Goal: Task Accomplishment & Management: Complete application form

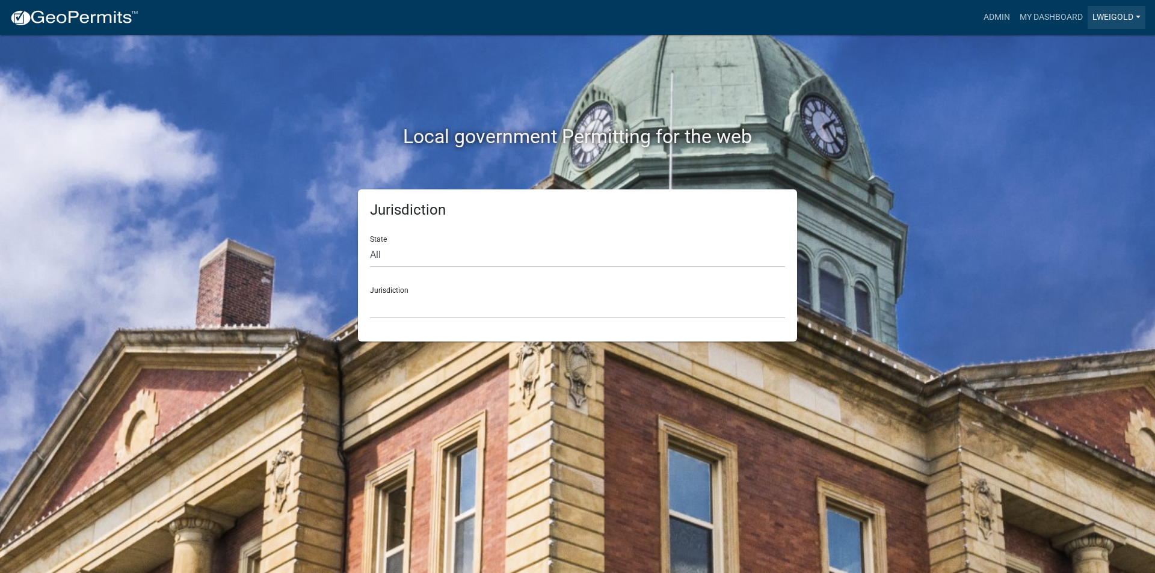
click at [1108, 20] on link "lweigold" at bounding box center [1117, 17] width 58 height 23
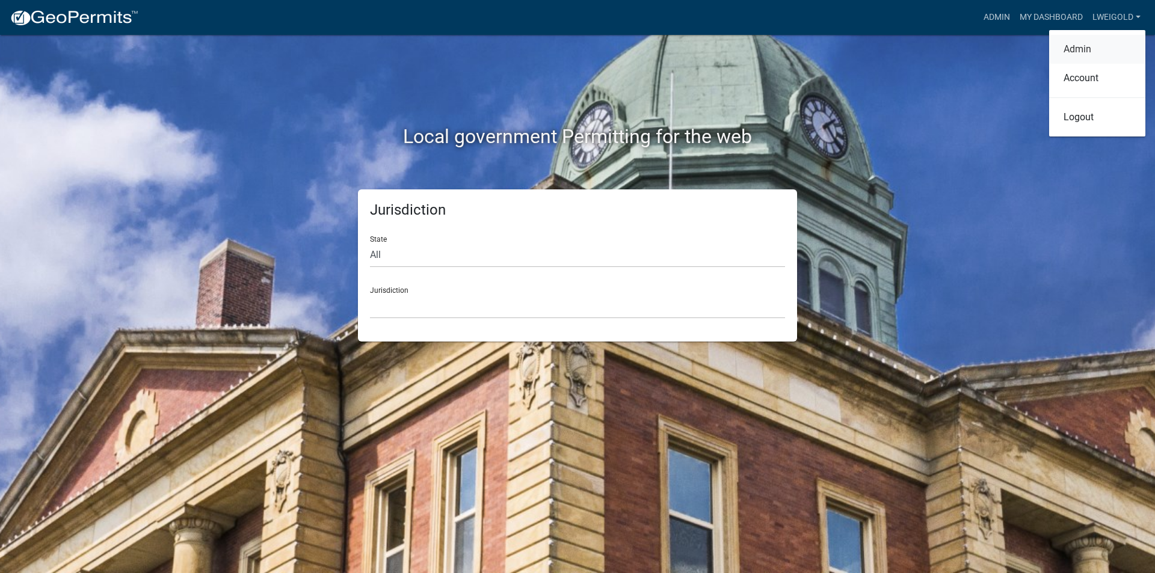
click at [1090, 49] on link "Admin" at bounding box center [1097, 49] width 96 height 29
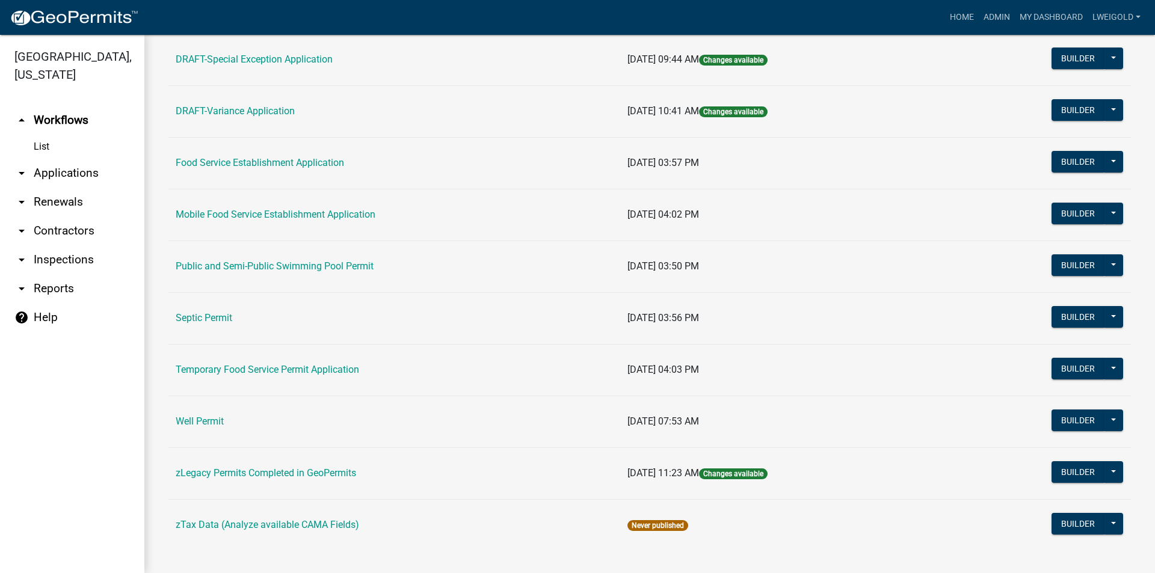
scroll to position [496, 0]
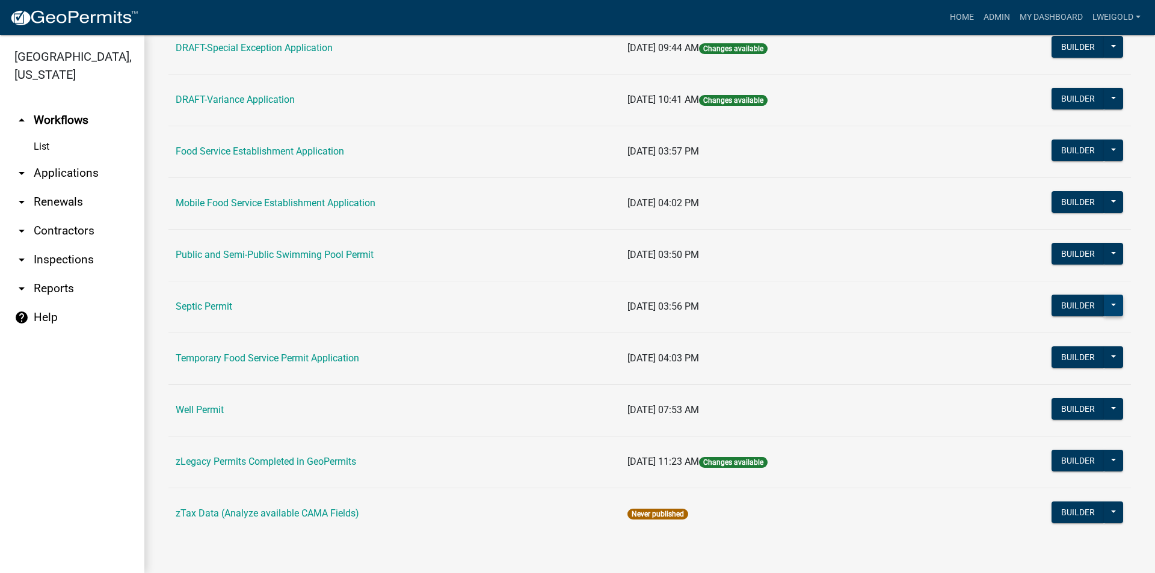
click at [1104, 301] on button at bounding box center [1113, 306] width 19 height 22
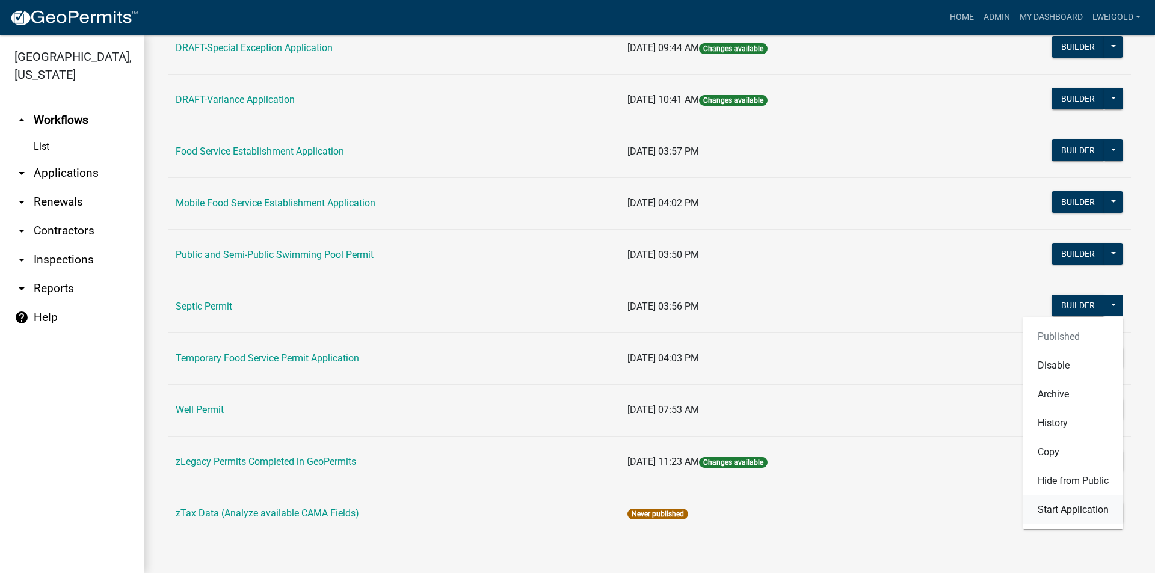
click at [1075, 515] on button "Start Application" at bounding box center [1074, 510] width 100 height 29
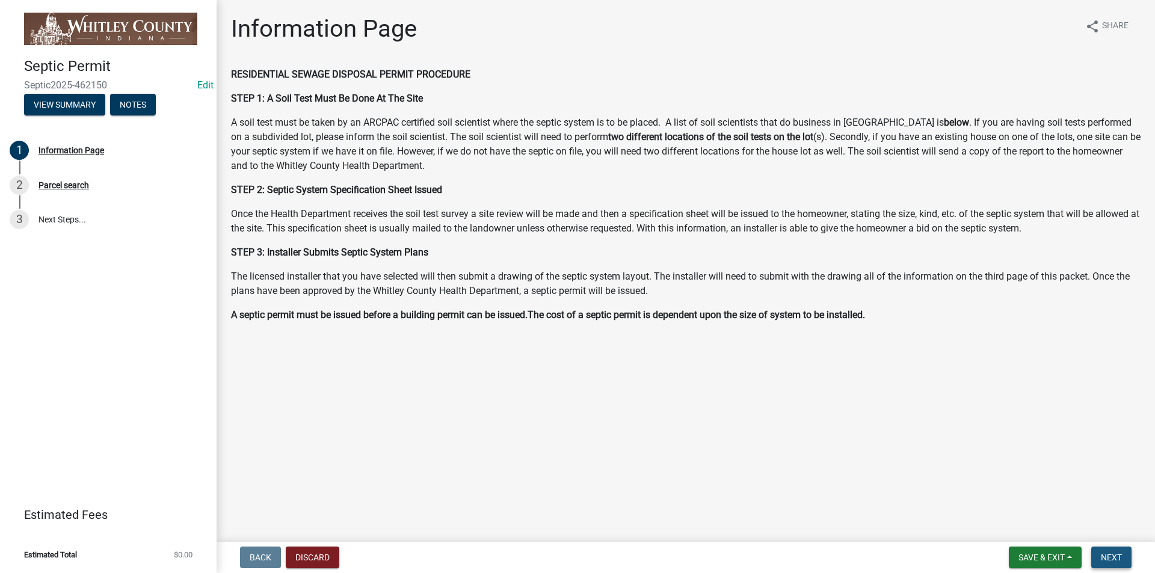
click at [1120, 555] on span "Next" at bounding box center [1111, 558] width 21 height 10
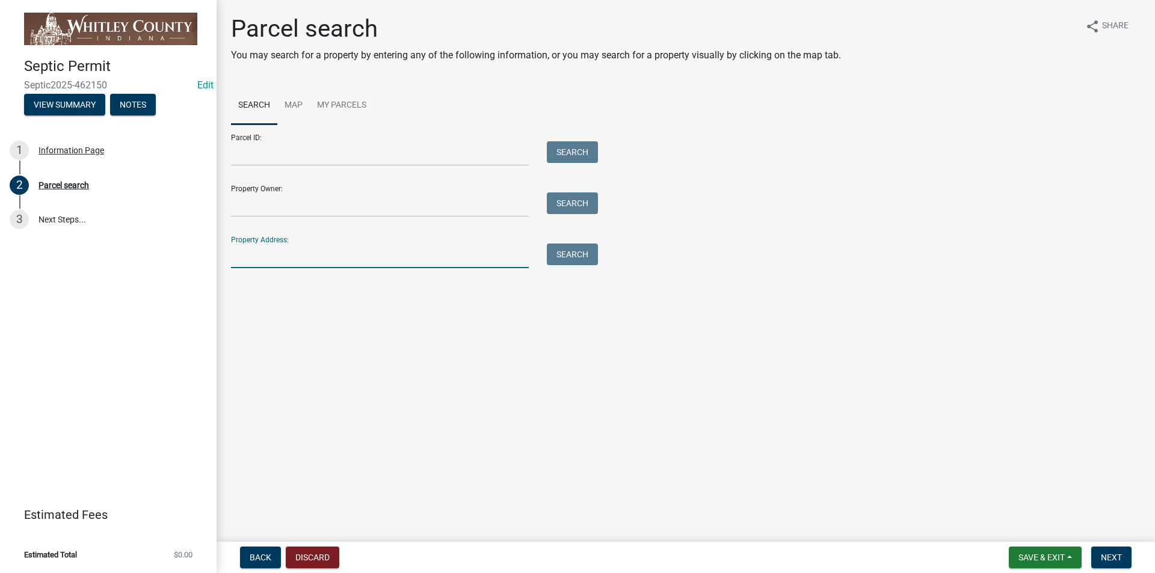
click at [280, 255] on input "Property Address:" at bounding box center [380, 256] width 298 height 25
type input "2272 s"
click at [570, 258] on button "Search" at bounding box center [572, 255] width 51 height 22
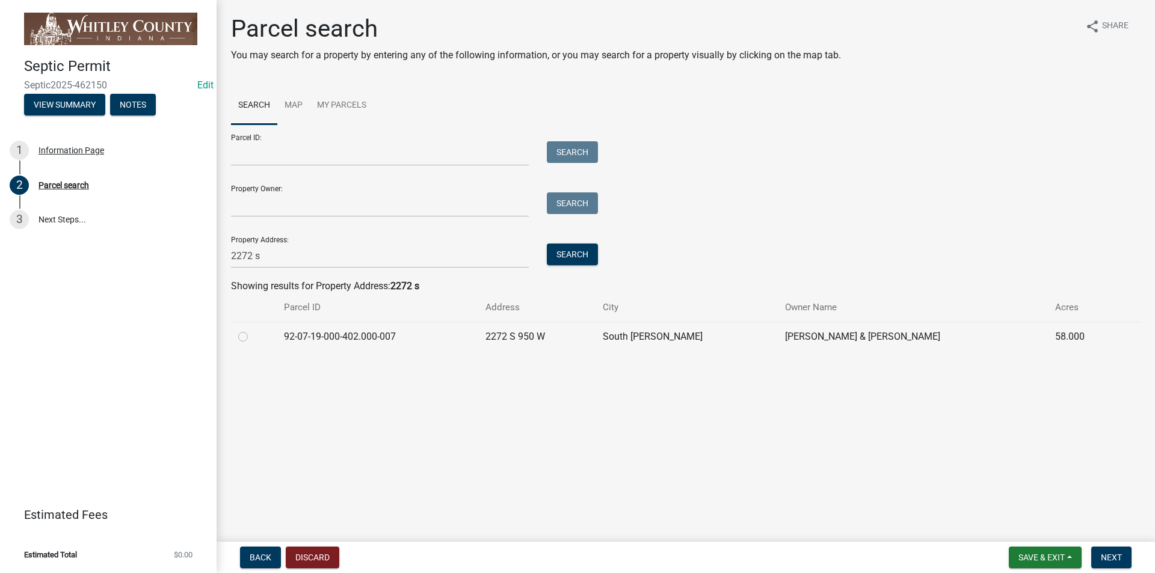
click at [253, 330] on label at bounding box center [253, 330] width 0 height 0
click at [253, 335] on input "radio" at bounding box center [257, 334] width 8 height 8
radio input "true"
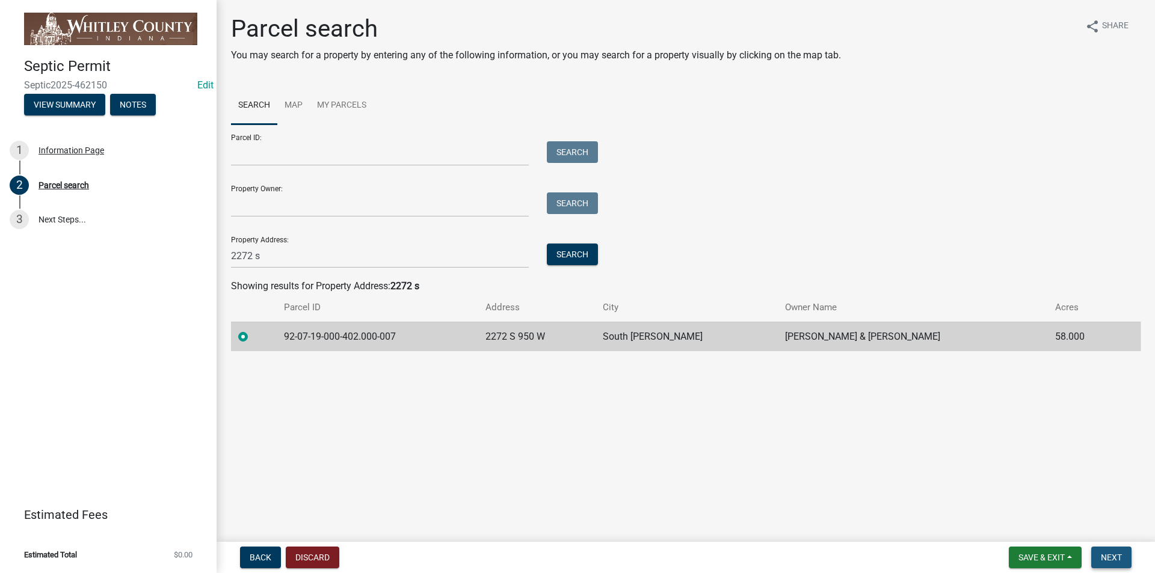
click at [1110, 560] on span "Next" at bounding box center [1111, 558] width 21 height 10
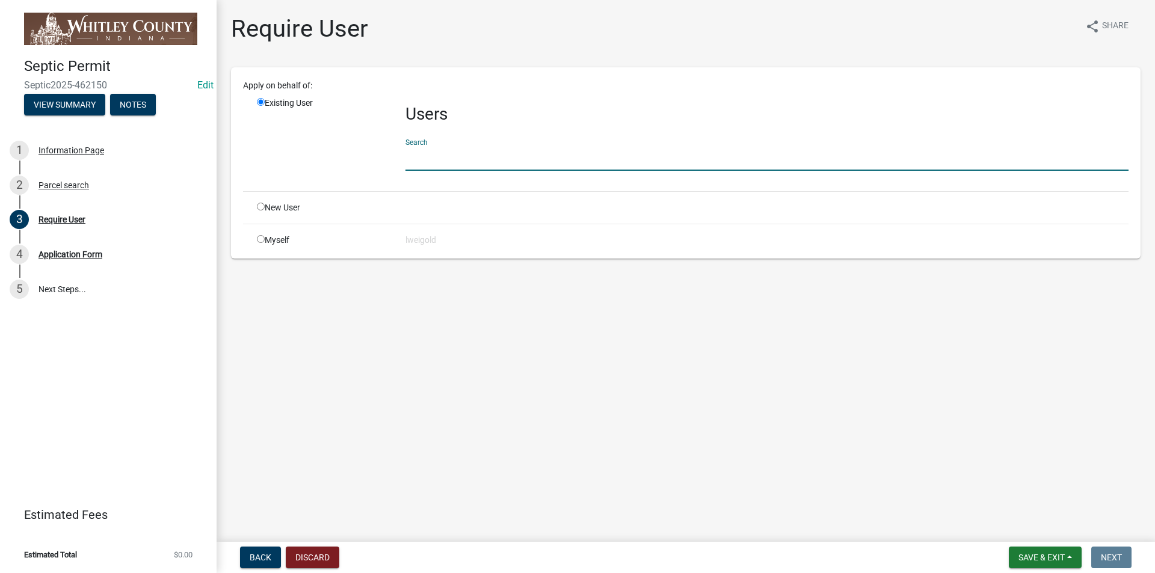
click at [421, 161] on input "text" at bounding box center [767, 158] width 723 height 25
type input "WhitleyH"
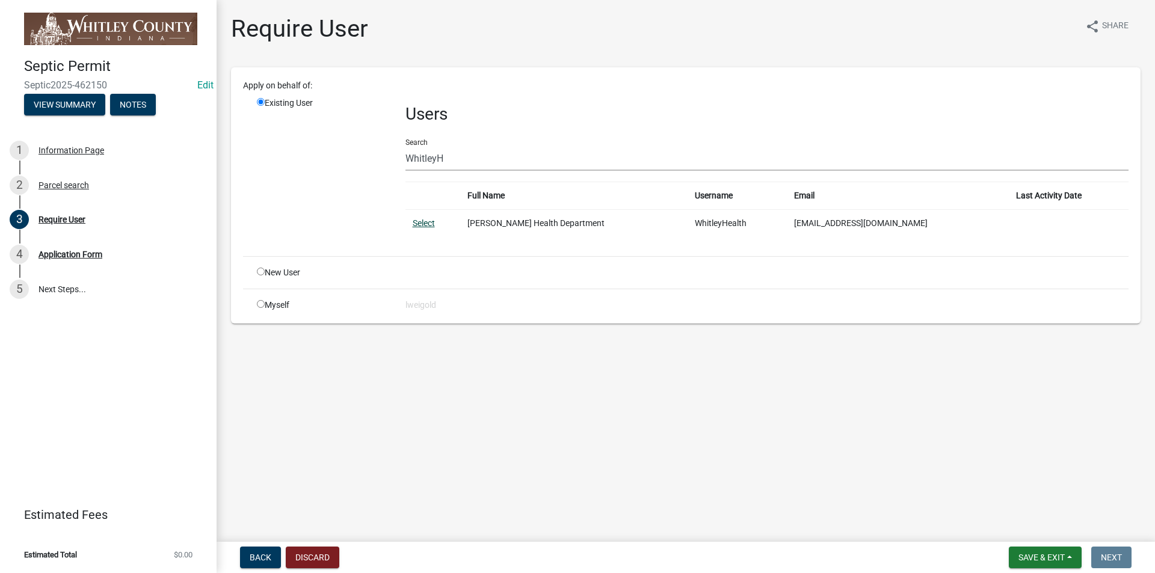
click at [422, 223] on link "Select" at bounding box center [424, 223] width 22 height 10
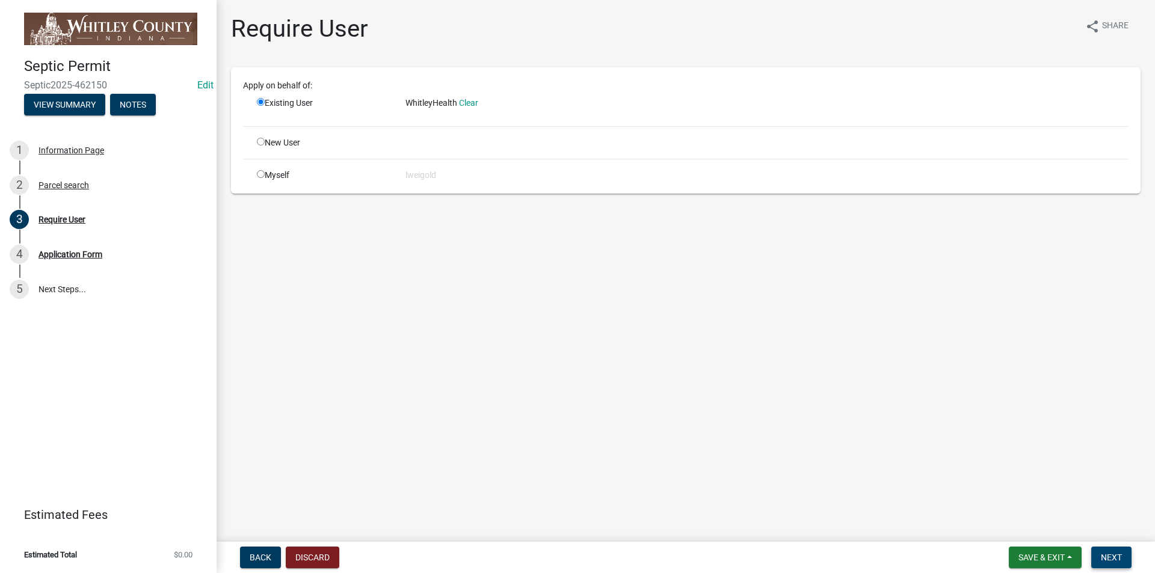
click at [1125, 561] on button "Next" at bounding box center [1112, 558] width 40 height 22
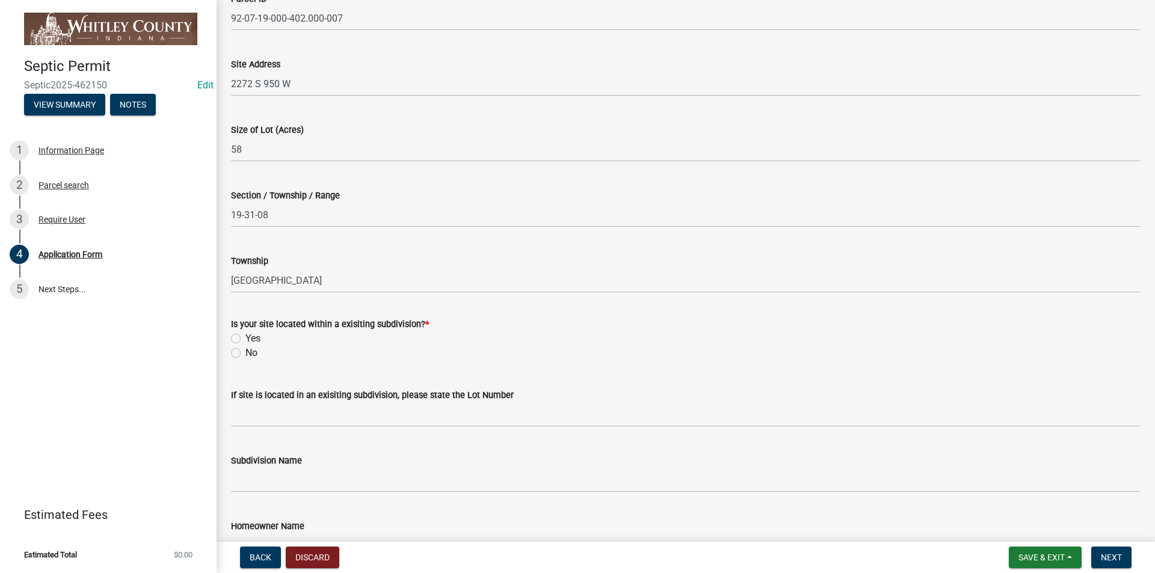
scroll to position [120, 0]
click at [245, 350] on label "No" at bounding box center [251, 352] width 12 height 14
click at [245, 350] on input "No" at bounding box center [249, 349] width 8 height 8
radio input "true"
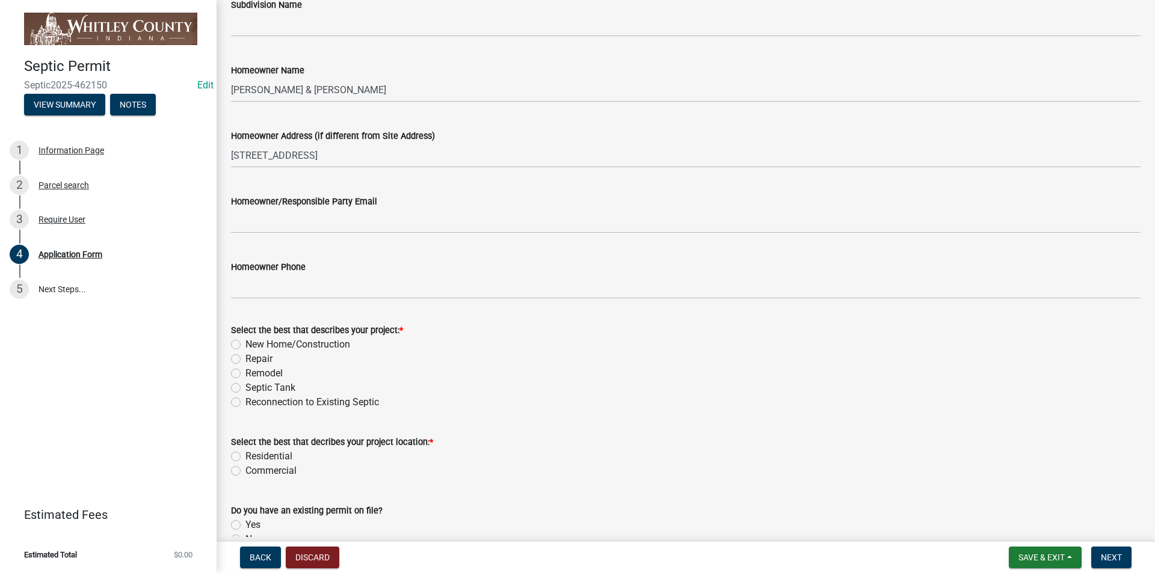
scroll to position [602, 0]
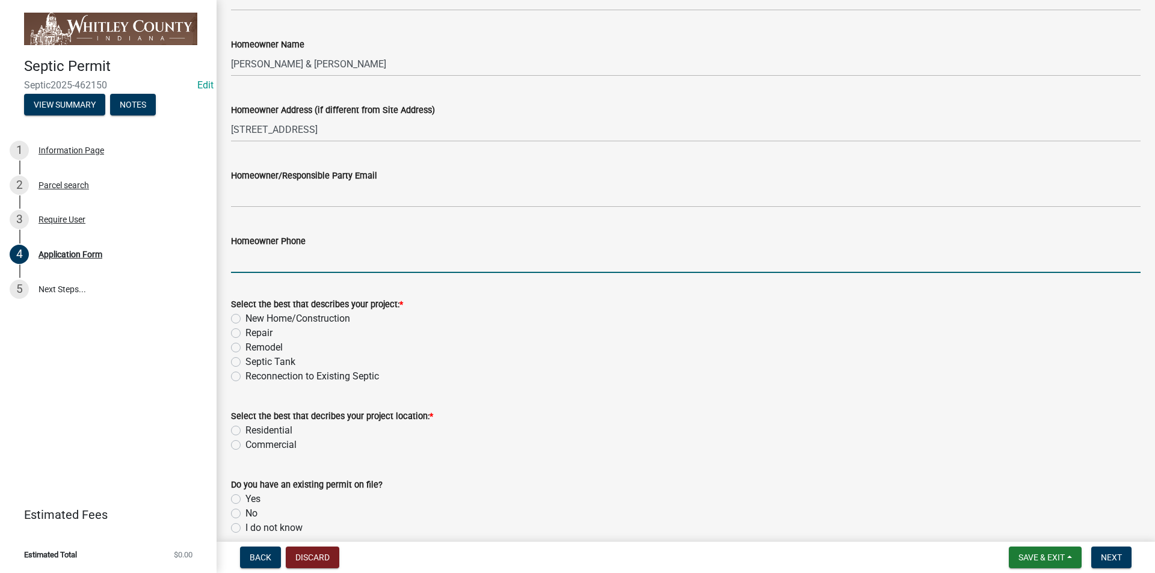
click at [245, 262] on input "Homeowner Phone" at bounding box center [686, 261] width 910 height 25
type input "[PHONE_NUMBER]"
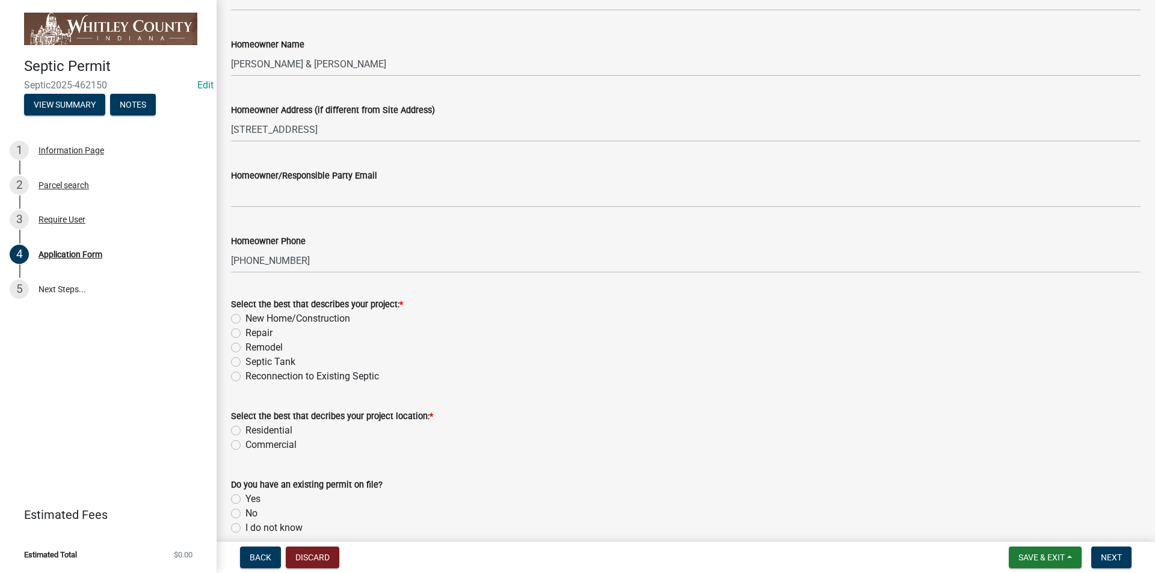
click at [245, 316] on label "New Home/Construction" at bounding box center [297, 319] width 105 height 14
click at [245, 316] on input "New Home/Construction" at bounding box center [249, 316] width 8 height 8
radio input "true"
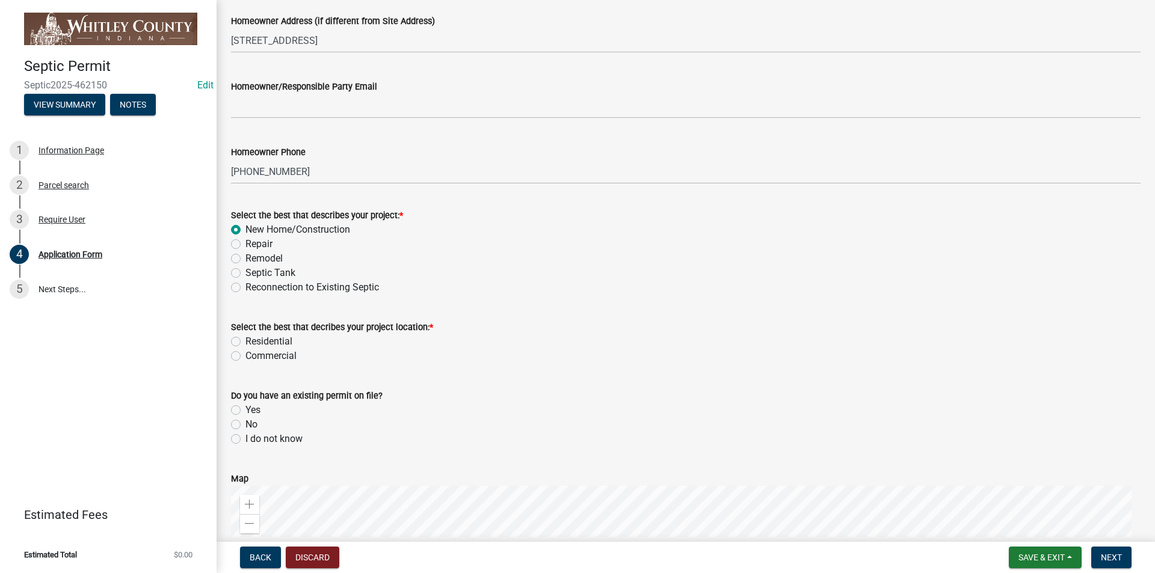
scroll to position [722, 0]
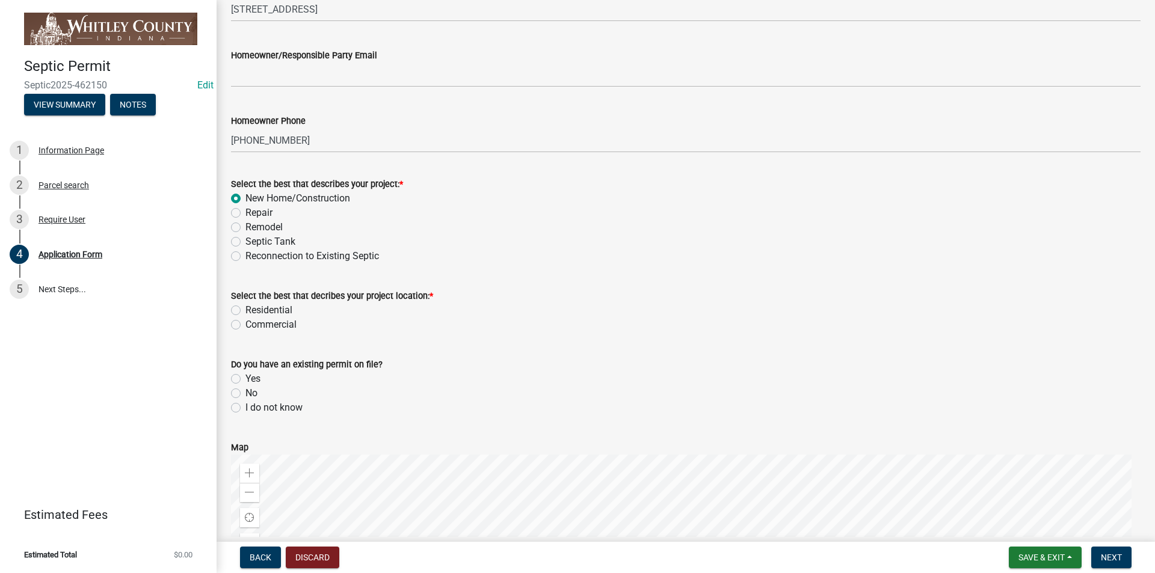
click at [245, 310] on label "Residential" at bounding box center [268, 310] width 47 height 14
click at [245, 310] on input "Residential" at bounding box center [249, 307] width 8 height 8
radio input "true"
click at [245, 395] on label "No" at bounding box center [251, 393] width 12 height 14
click at [245, 394] on input "No" at bounding box center [249, 390] width 8 height 8
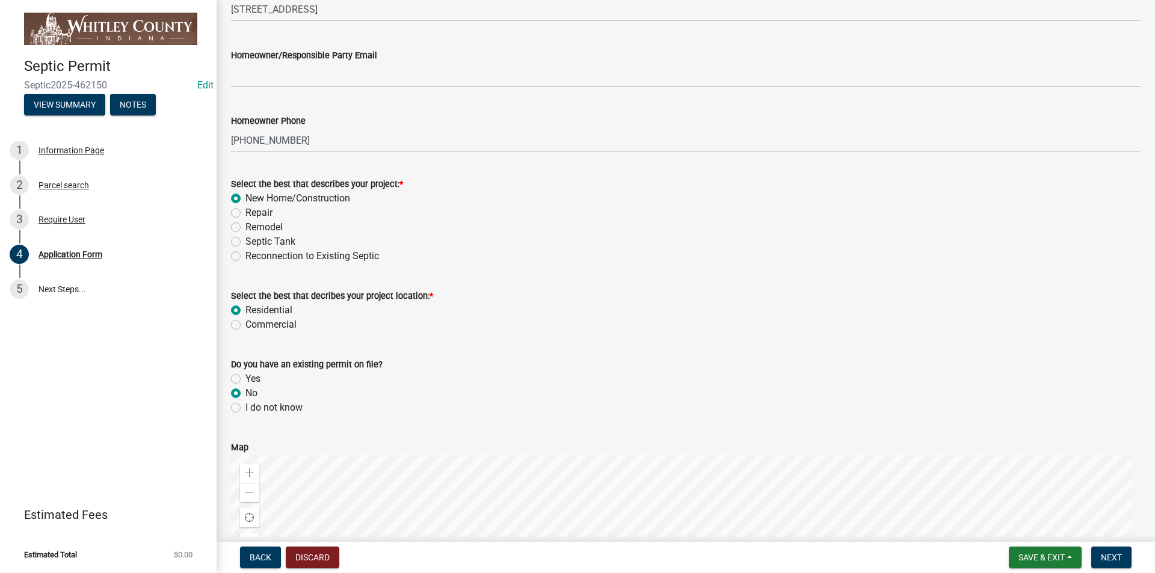
radio input "true"
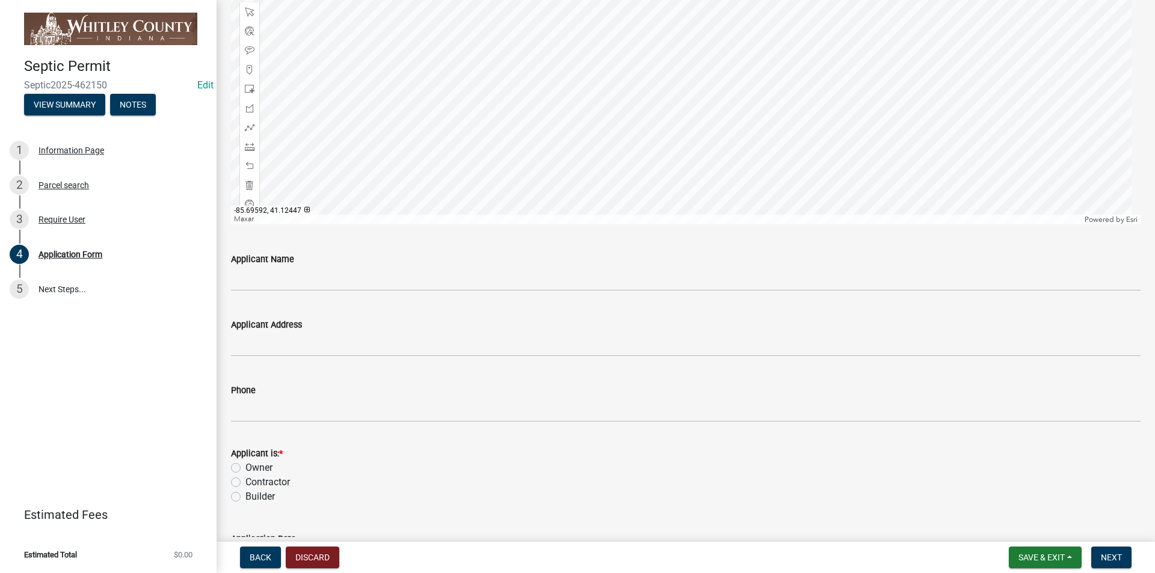
scroll to position [1264, 0]
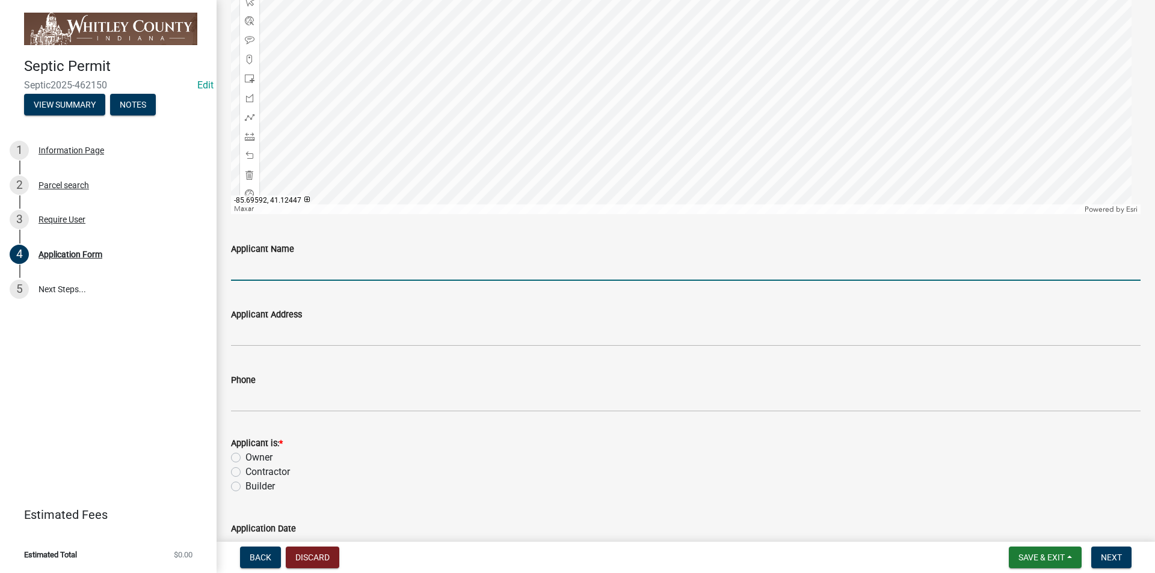
click at [242, 271] on input "Applicant Name" at bounding box center [686, 268] width 910 height 25
type input "[PERSON_NAME]"
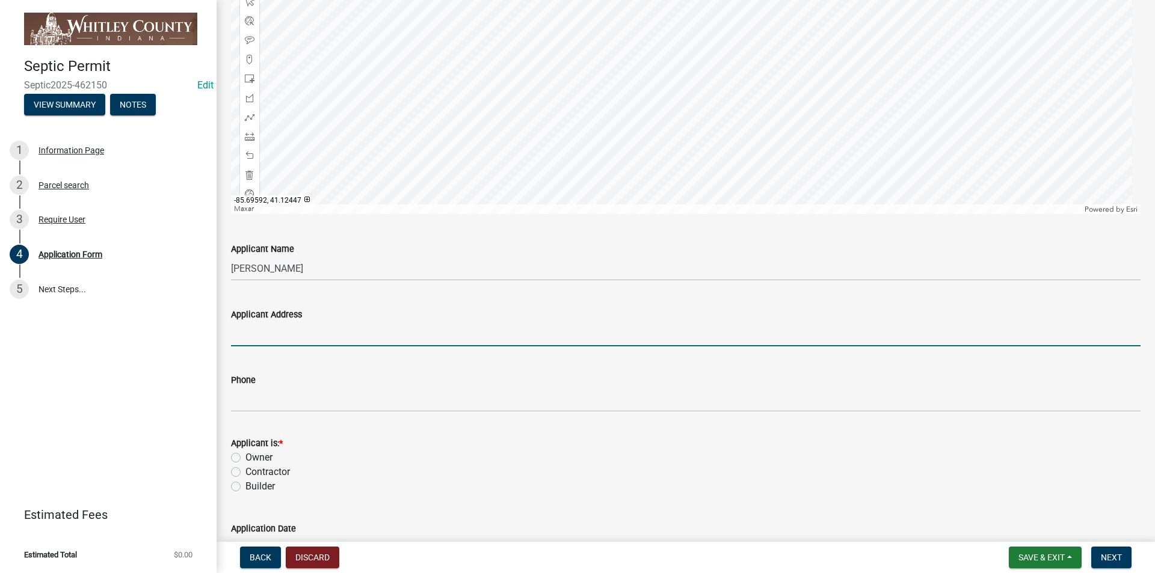
click at [248, 338] on input "Applicant Address" at bounding box center [686, 334] width 910 height 25
type input "[STREET_ADDRESS][PERSON_NAME]"
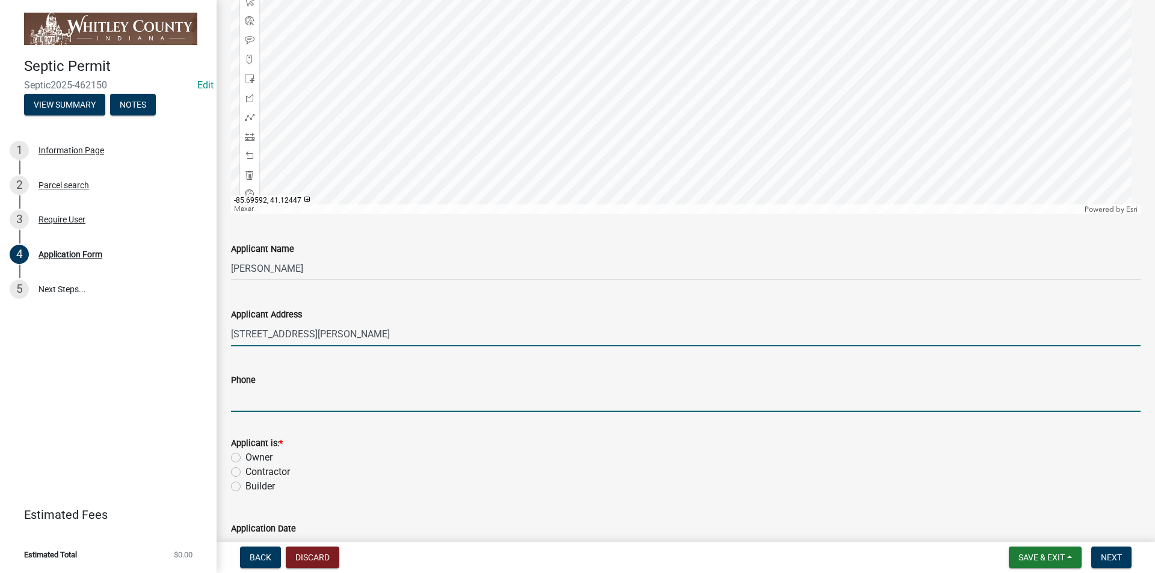
click at [250, 403] on input "Phone" at bounding box center [686, 400] width 910 height 25
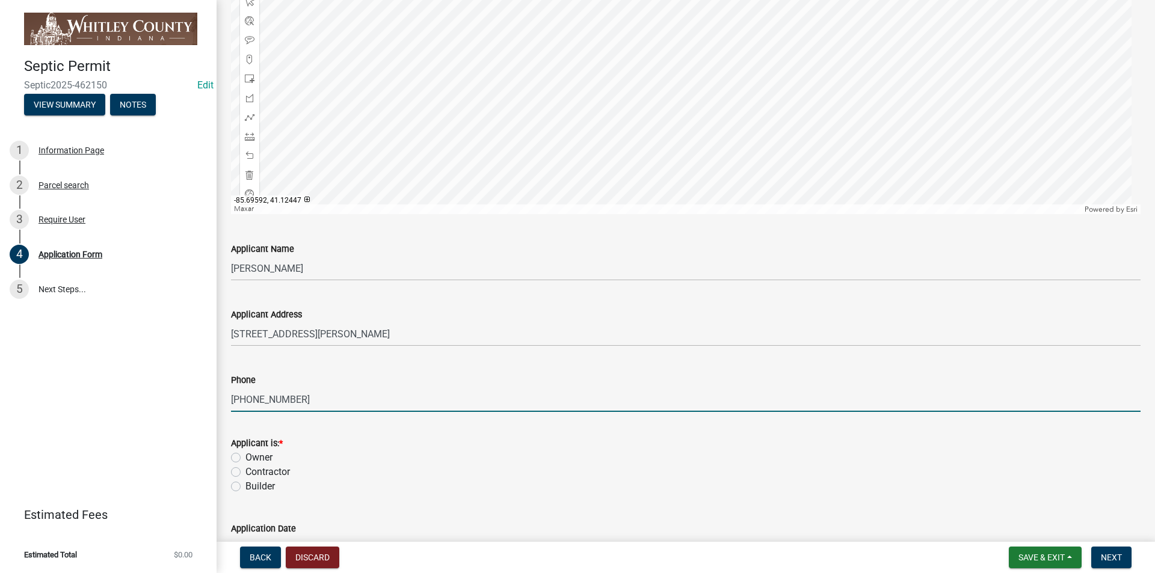
scroll to position [1324, 0]
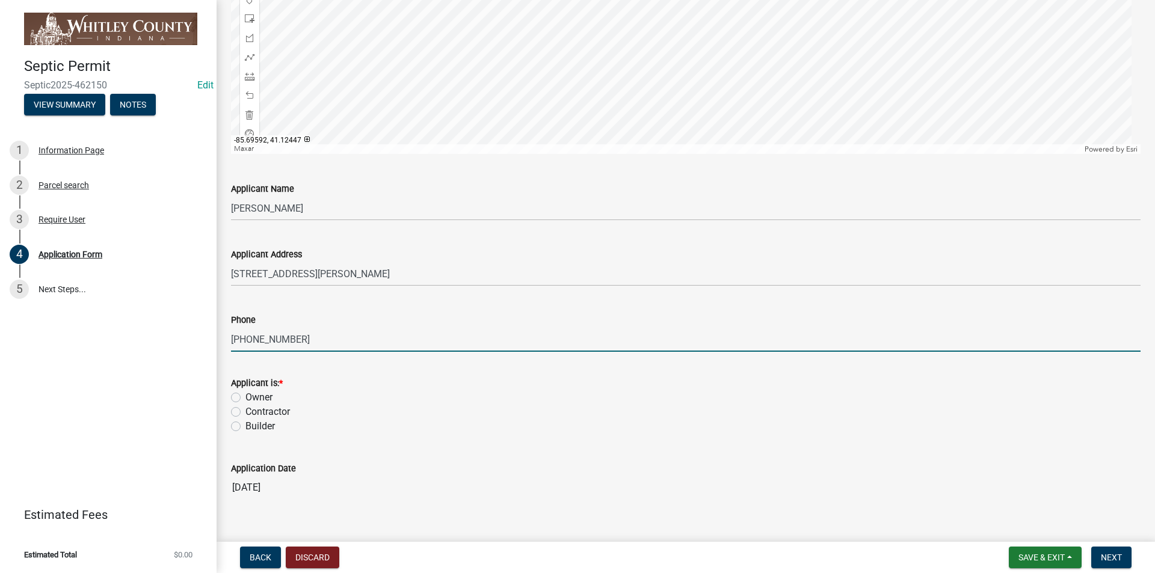
type input "[PHONE_NUMBER]"
drag, startPoint x: 234, startPoint y: 400, endPoint x: 241, endPoint y: 407, distance: 9.8
click at [245, 402] on label "Owner" at bounding box center [258, 398] width 27 height 14
click at [245, 398] on input "Owner" at bounding box center [249, 395] width 8 height 8
radio input "true"
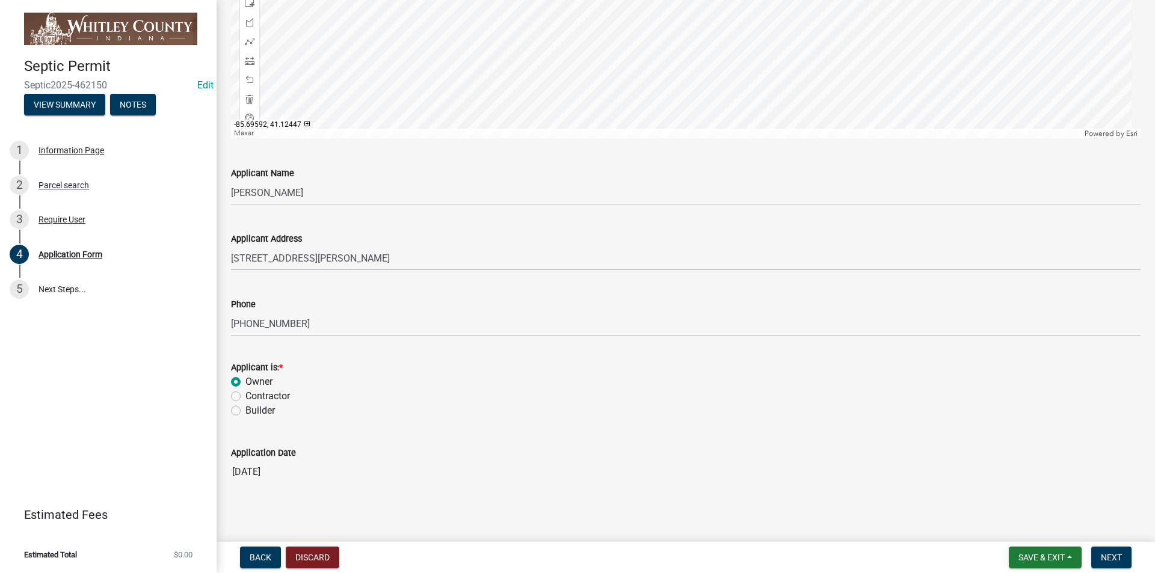
scroll to position [1343, 0]
click at [1113, 558] on span "Next" at bounding box center [1111, 558] width 21 height 10
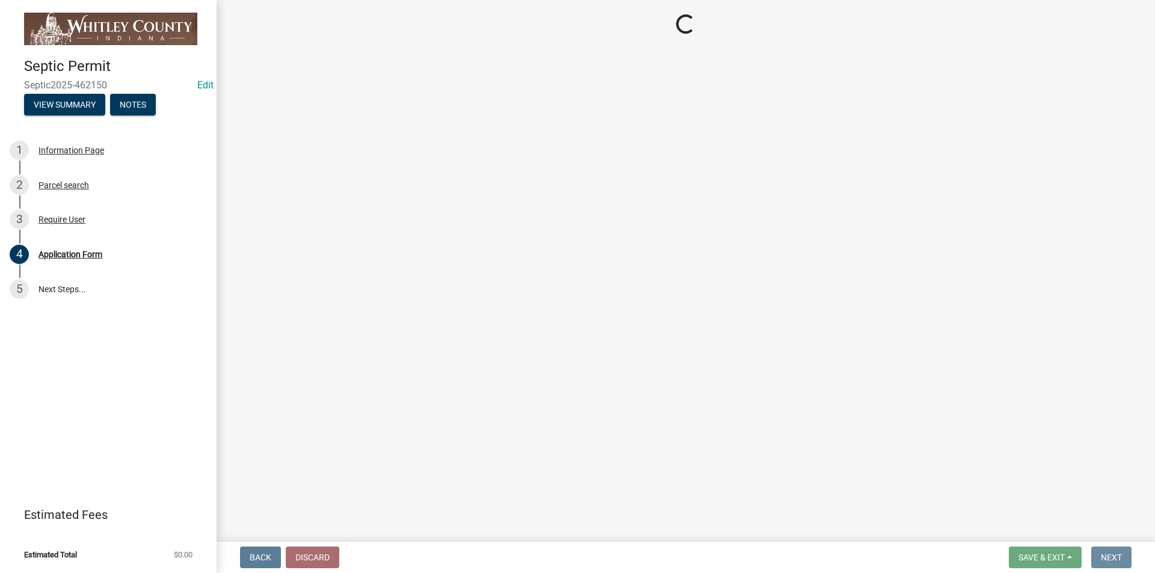
scroll to position [0, 0]
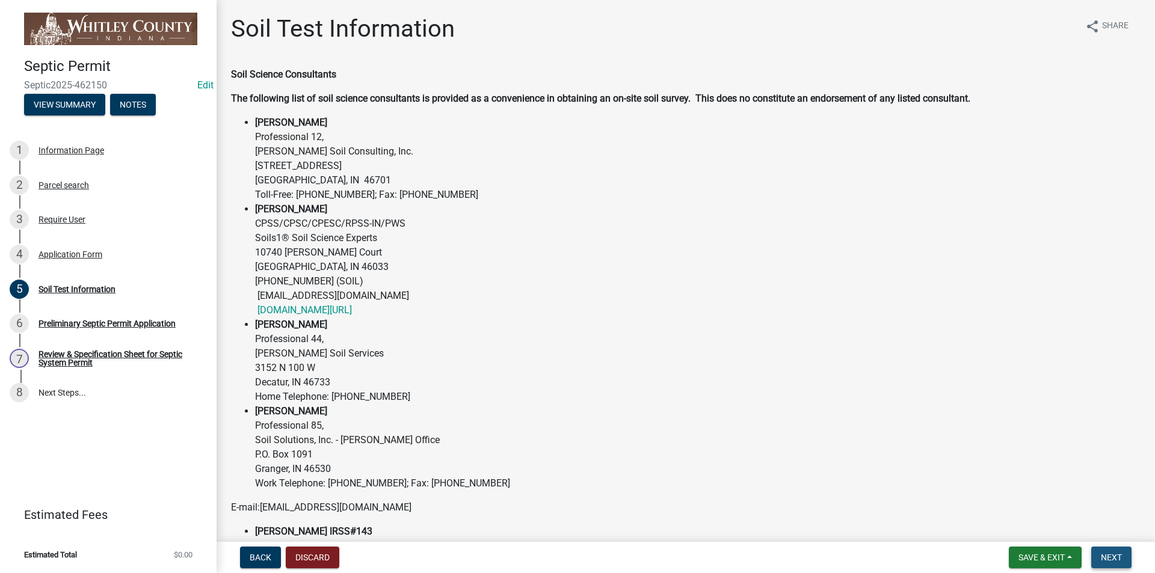
click at [1113, 556] on span "Next" at bounding box center [1111, 558] width 21 height 10
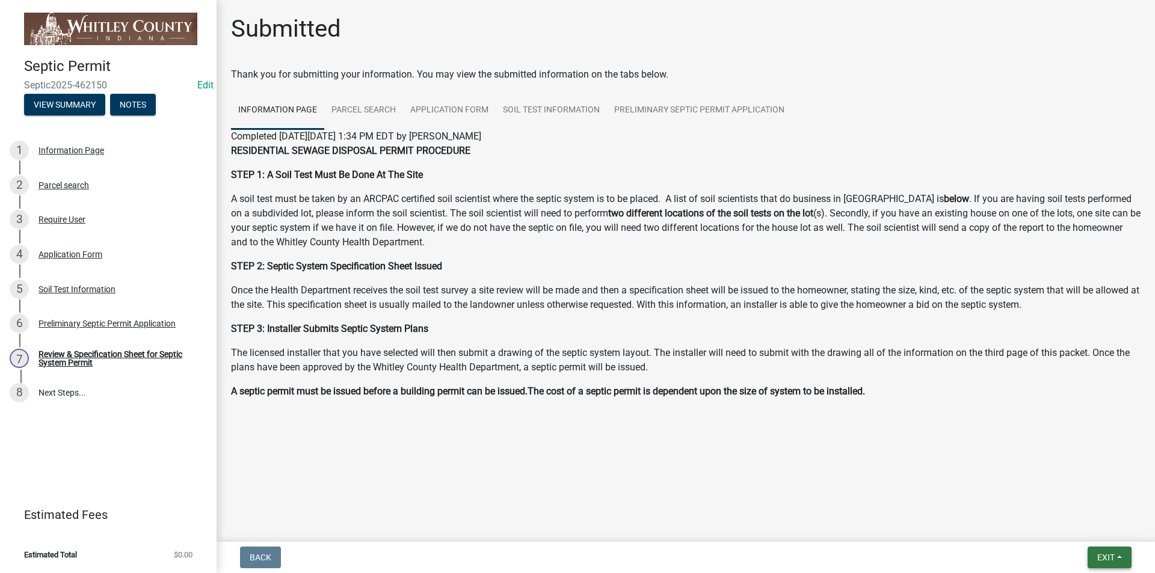
click at [1102, 561] on span "Exit" at bounding box center [1106, 558] width 17 height 10
click at [70, 359] on div "Review & Specification Sheet for Septic System Permit" at bounding box center [118, 358] width 159 height 17
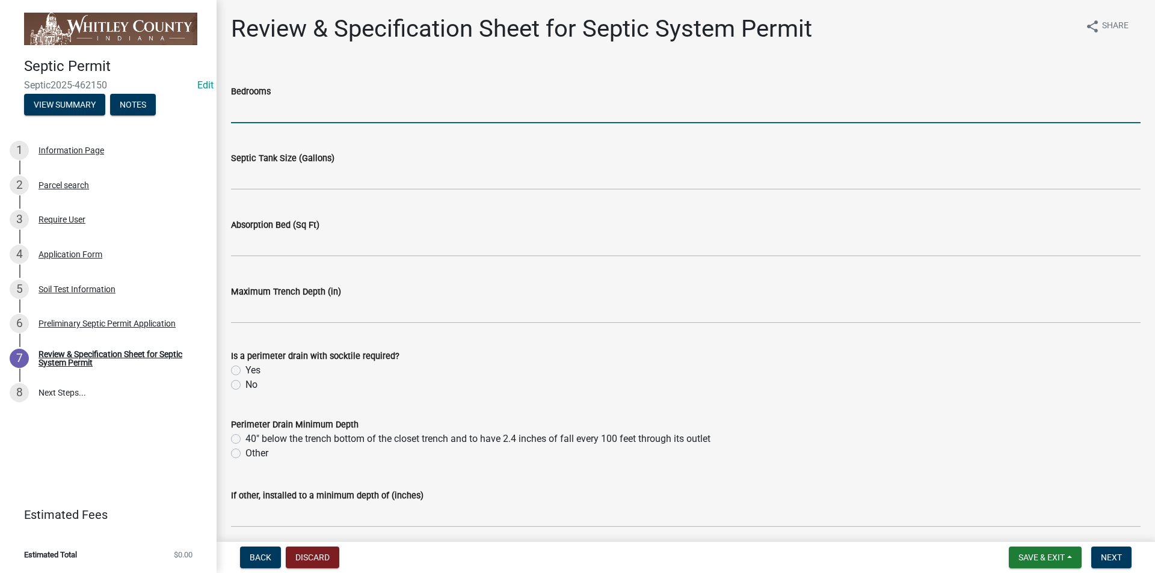
click at [242, 102] on input "text" at bounding box center [686, 111] width 910 height 25
type input "3"
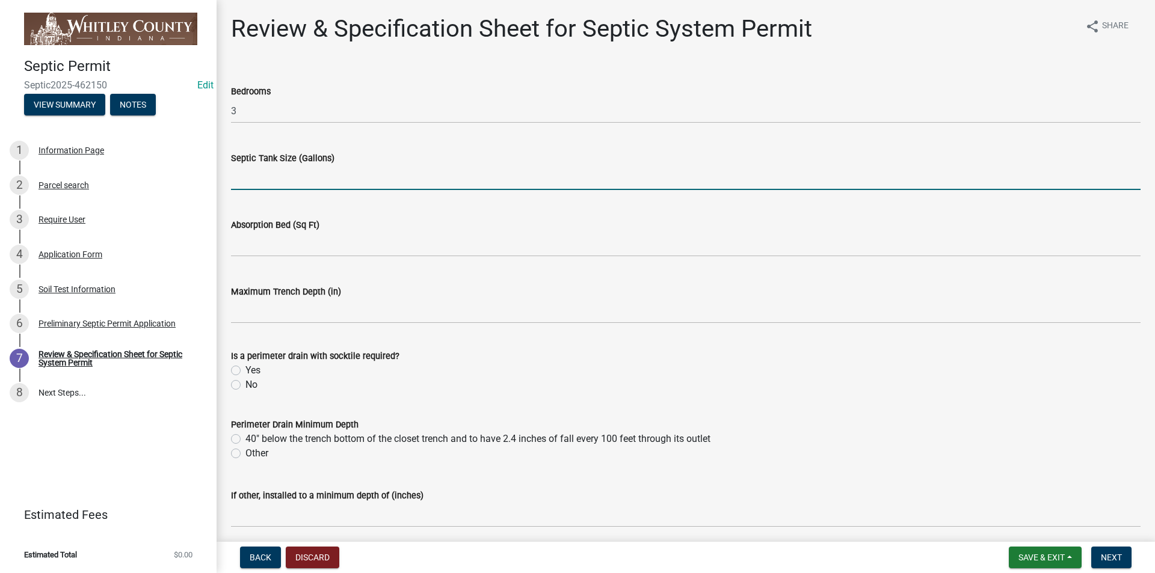
click at [262, 181] on input "text" at bounding box center [686, 177] width 910 height 25
type input "1000"
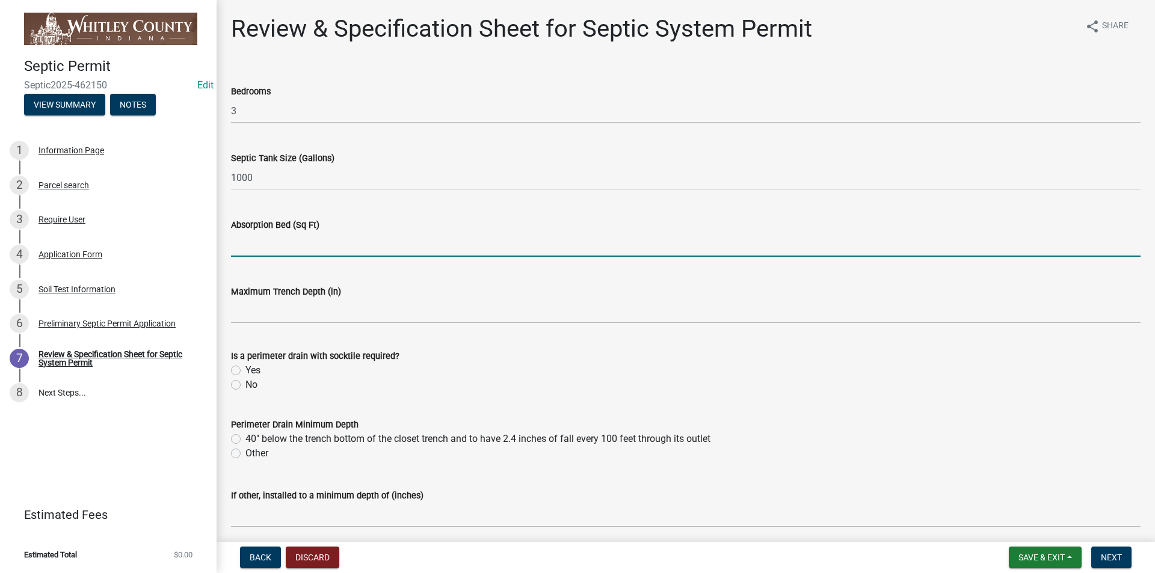
click at [249, 247] on input "text" at bounding box center [686, 244] width 910 height 25
type input "1217"
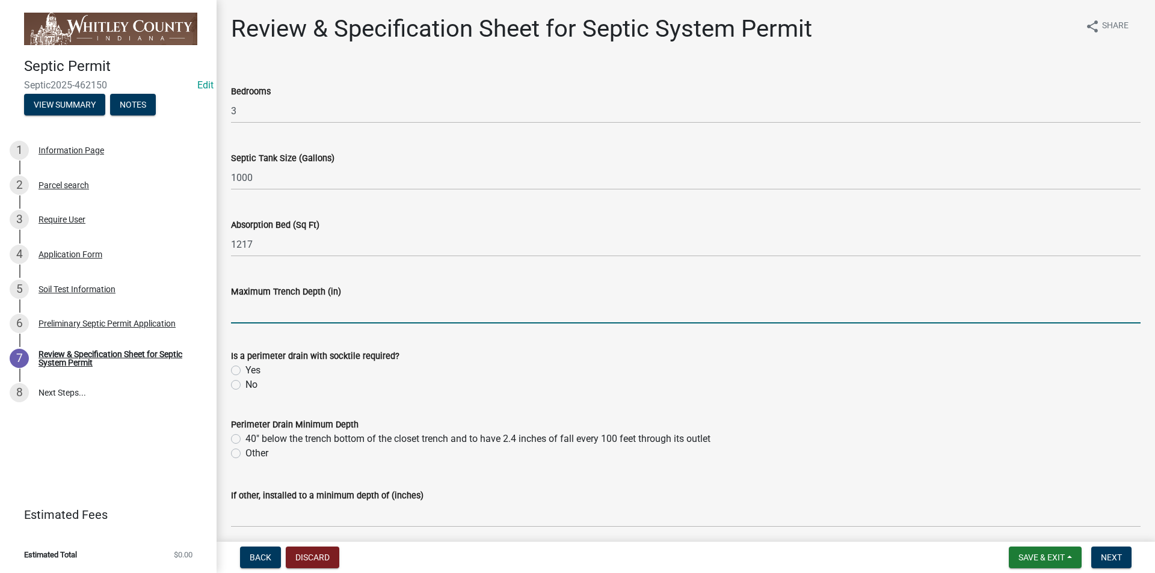
click at [248, 315] on input "text" at bounding box center [686, 311] width 910 height 25
type input "0"
click at [245, 370] on label "Yes" at bounding box center [252, 370] width 15 height 14
click at [245, 370] on input "Yes" at bounding box center [249, 367] width 8 height 8
radio input "true"
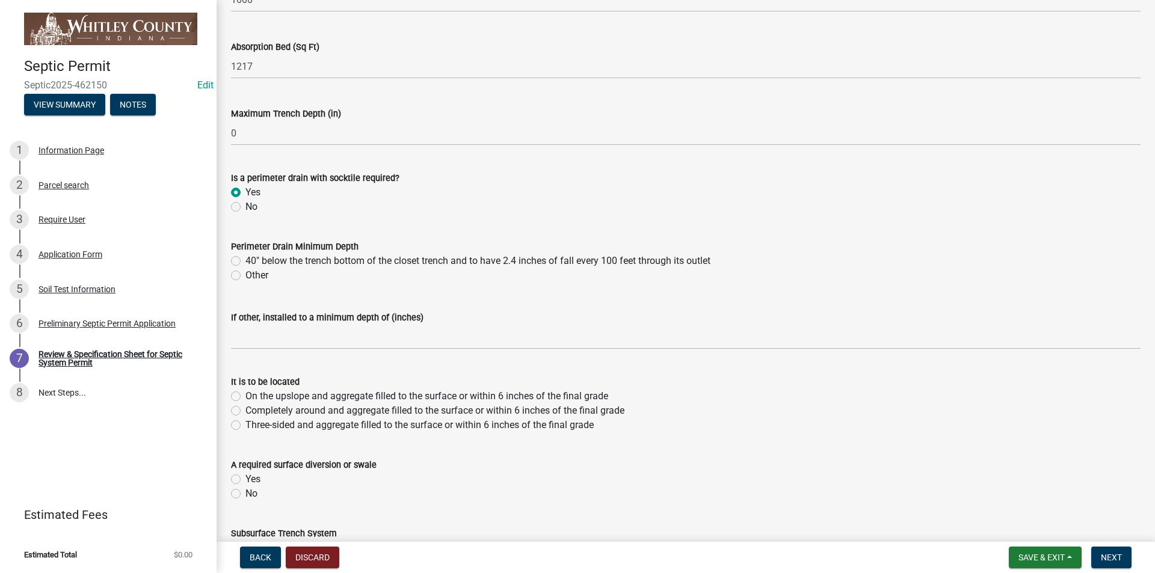
scroll to position [181, 0]
click at [245, 274] on label "Other" at bounding box center [256, 273] width 23 height 14
click at [245, 274] on input "Other" at bounding box center [249, 270] width 8 height 8
radio input "true"
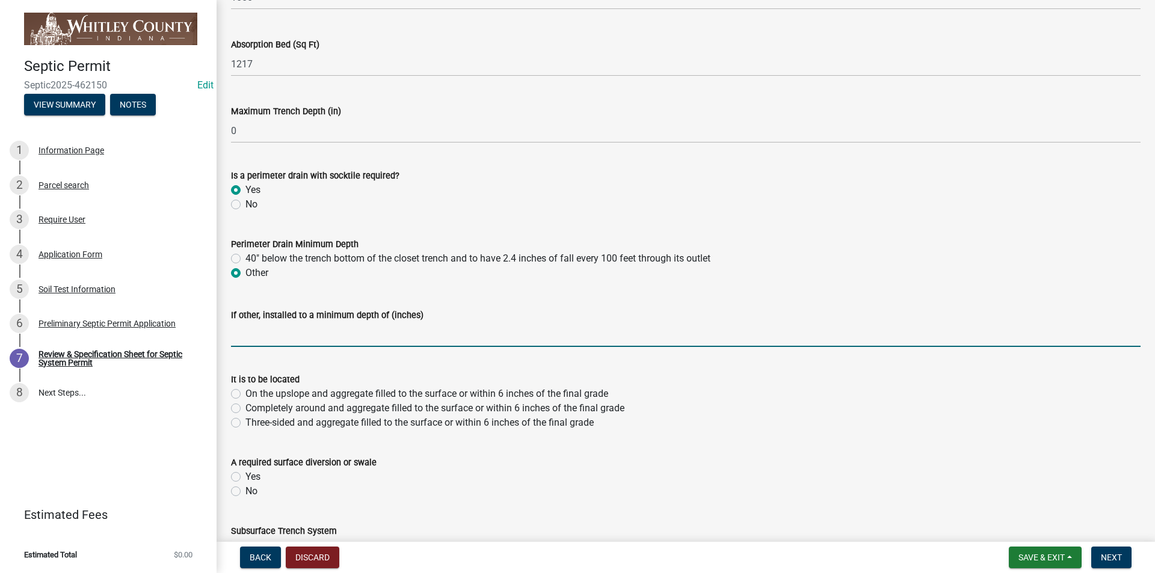
click at [252, 337] on input "text" at bounding box center [686, 335] width 910 height 25
type input "0"
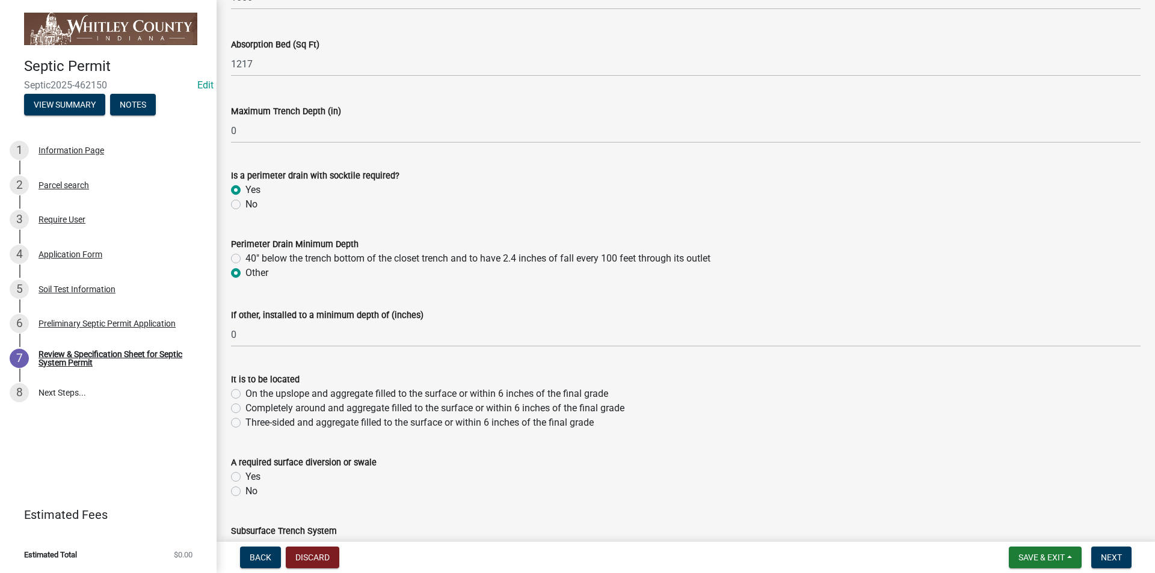
click at [245, 409] on label "Completely around and aggregate filled to the surface or within 6 inches of the…" at bounding box center [434, 408] width 379 height 14
click at [245, 409] on input "Completely around and aggregate filled to the surface or within 6 inches of the…" at bounding box center [249, 405] width 8 height 8
radio input "true"
click at [245, 476] on label "Yes" at bounding box center [252, 477] width 15 height 14
click at [245, 476] on input "Yes" at bounding box center [249, 474] width 8 height 8
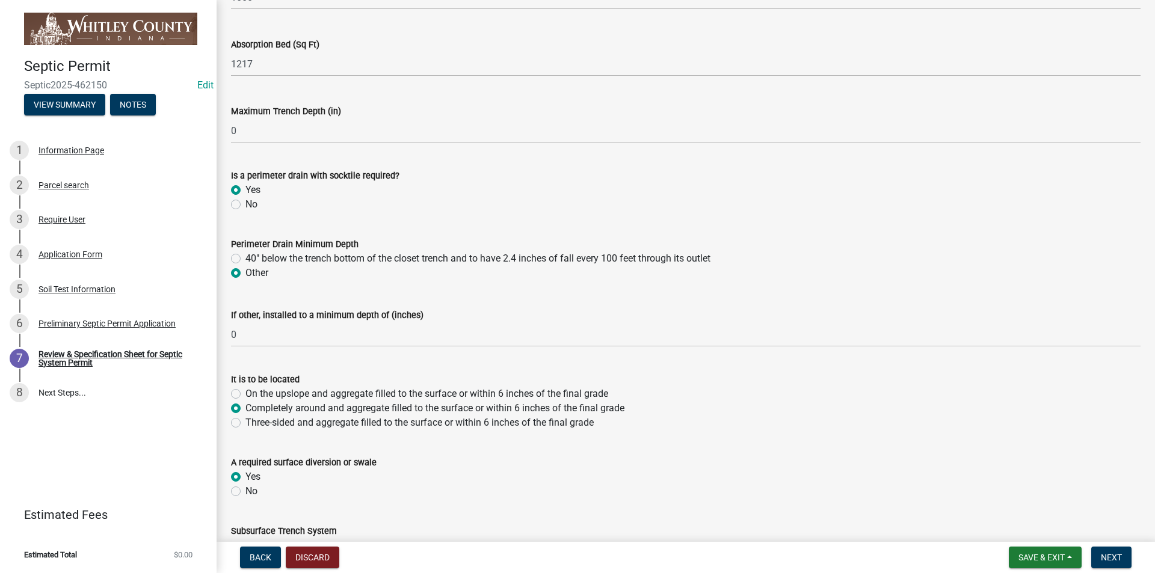
radio input "true"
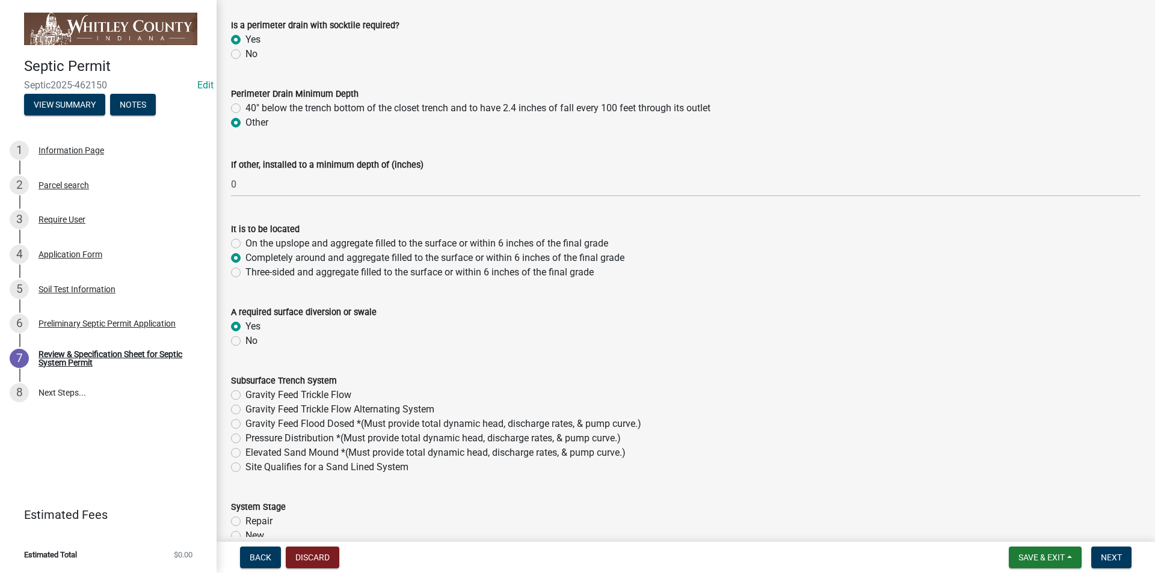
scroll to position [421, 0]
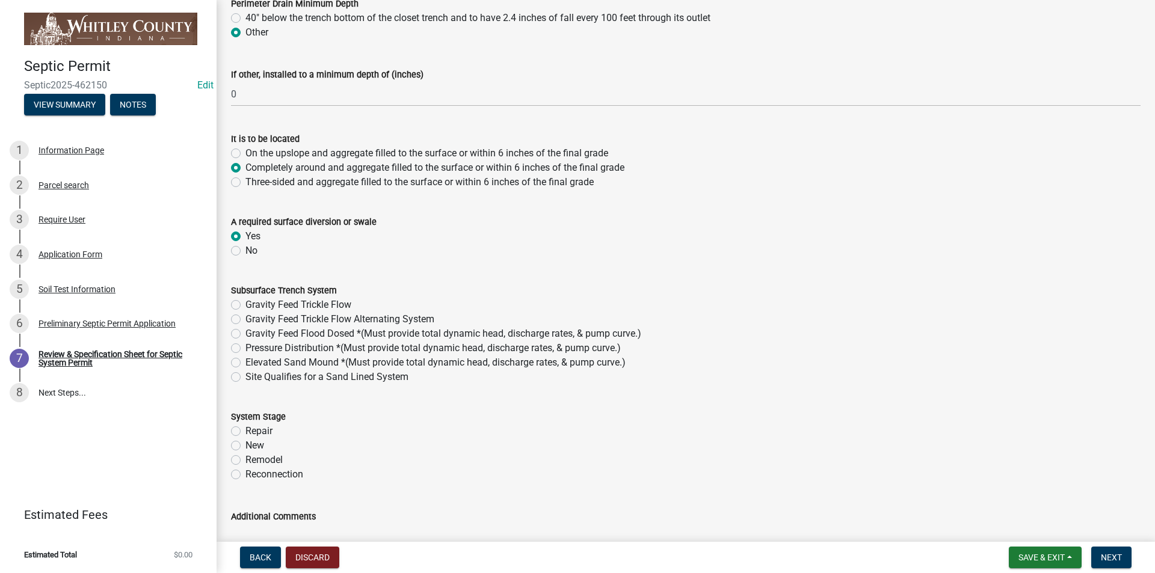
click at [245, 320] on label "Gravity Feed Trickle Flow Alternating System" at bounding box center [339, 319] width 189 height 14
click at [245, 320] on input "Gravity Feed Trickle Flow Alternating System" at bounding box center [249, 316] width 8 height 8
radio input "true"
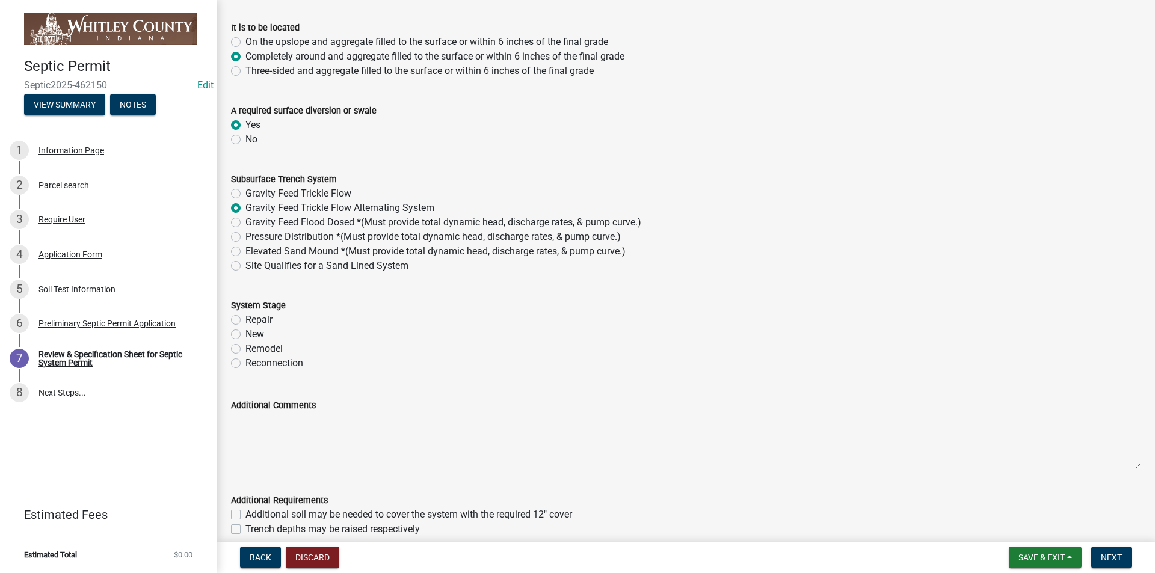
scroll to position [542, 0]
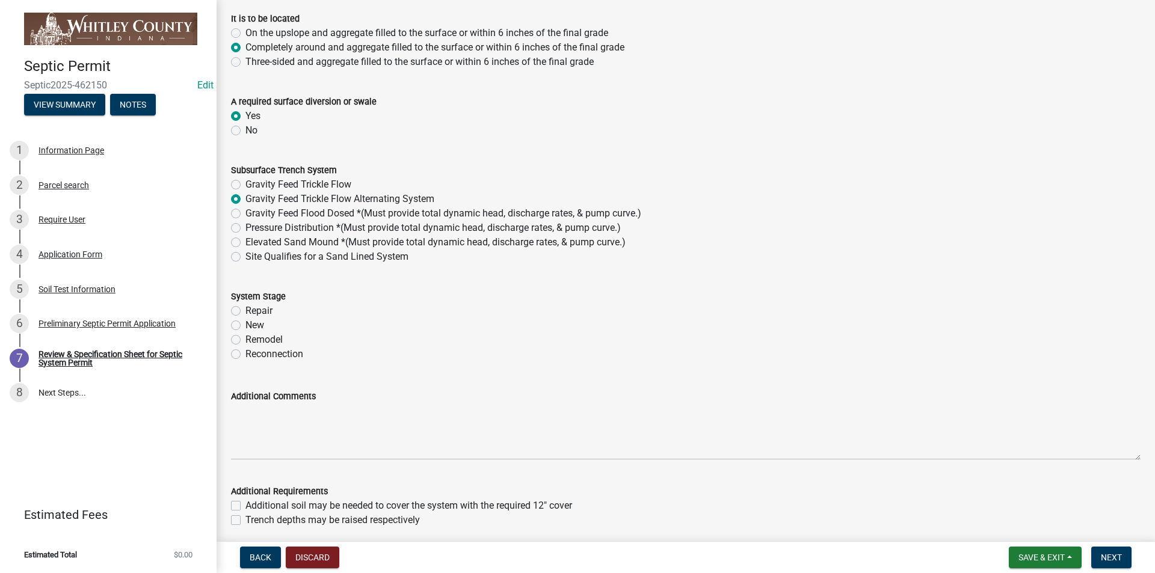
click at [245, 327] on label "New" at bounding box center [254, 325] width 19 height 14
click at [245, 326] on input "New" at bounding box center [249, 322] width 8 height 8
radio input "true"
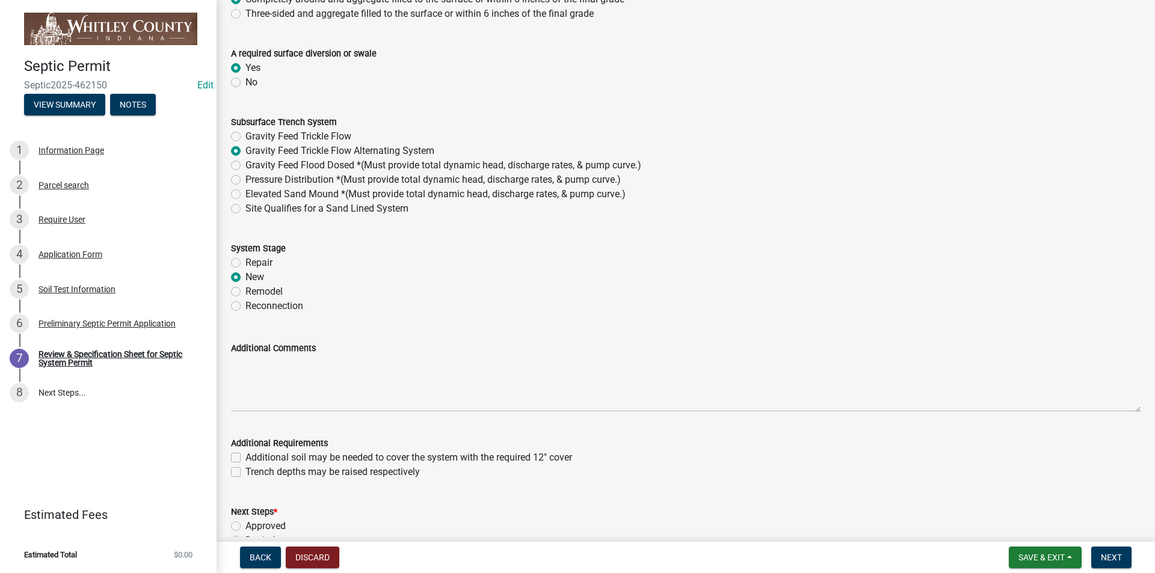
scroll to position [469, 0]
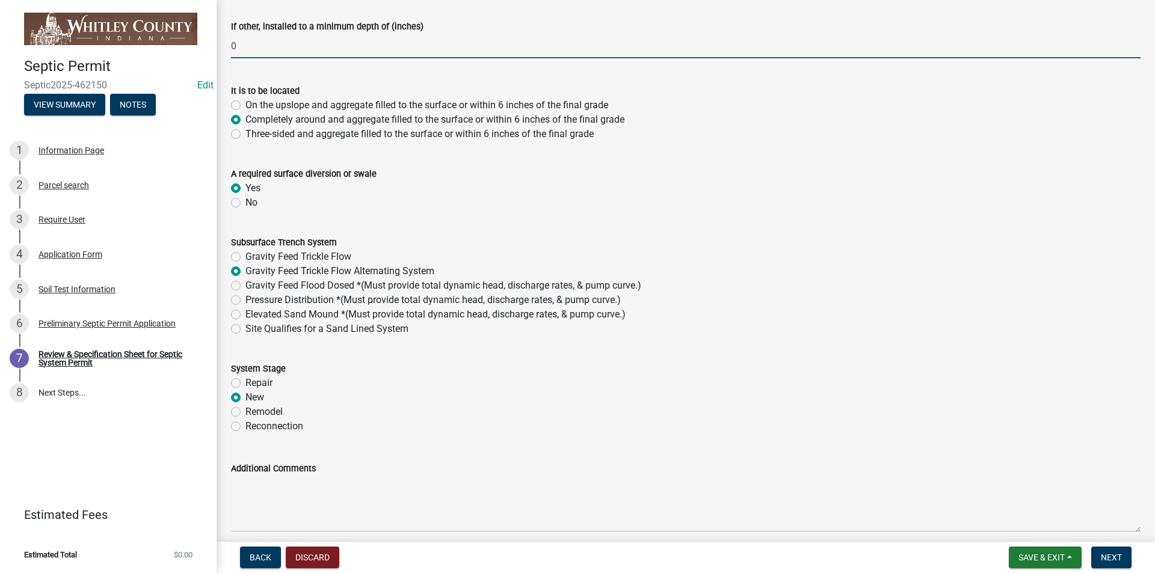
click at [243, 46] on input "0" at bounding box center [686, 46] width 910 height 25
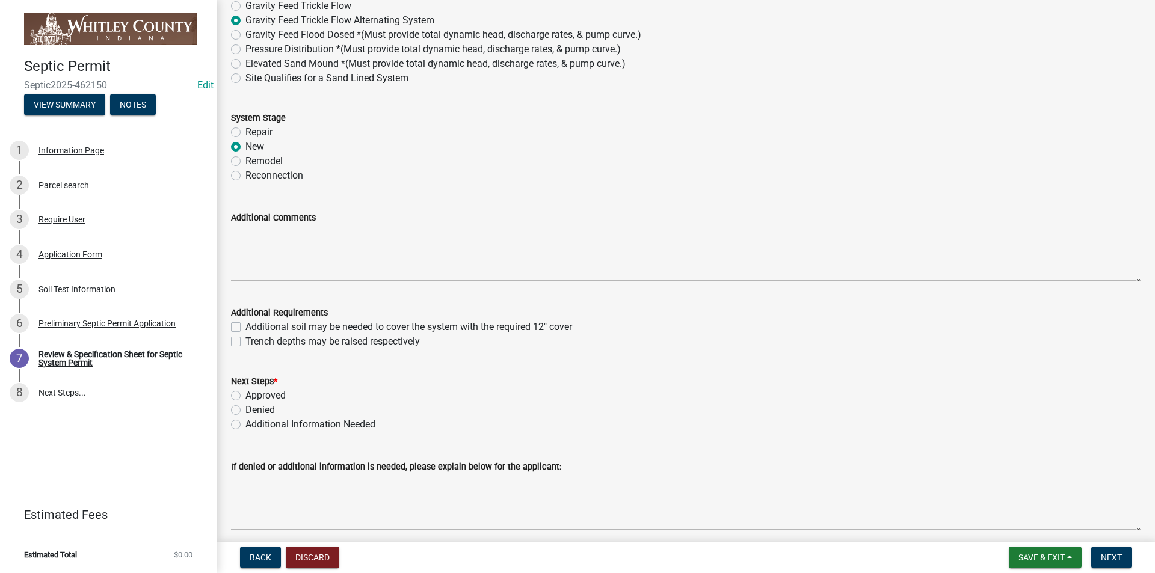
scroll to position [770, 0]
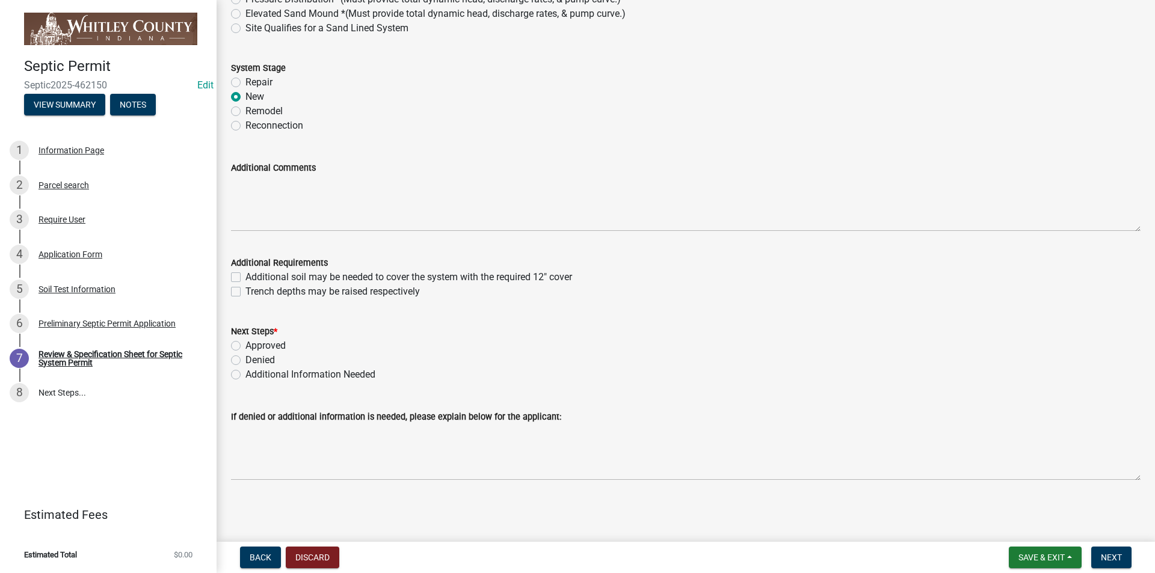
type input "36"
click at [245, 347] on label "Approved" at bounding box center [265, 346] width 40 height 14
click at [245, 347] on input "Approved" at bounding box center [249, 343] width 8 height 8
radio input "true"
click at [1117, 555] on span "Next" at bounding box center [1111, 558] width 21 height 10
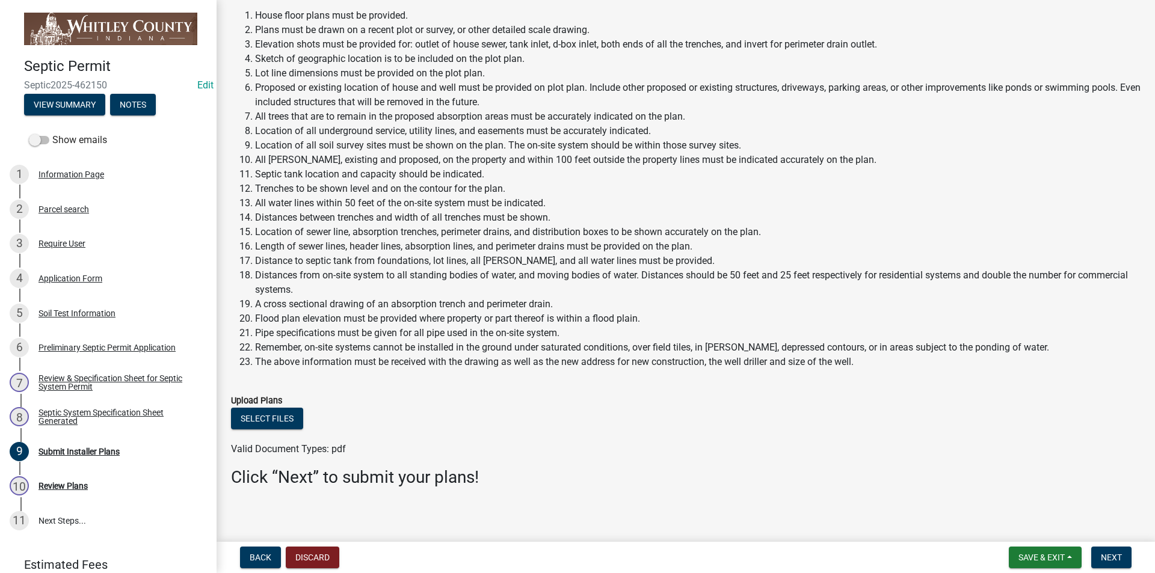
scroll to position [90, 0]
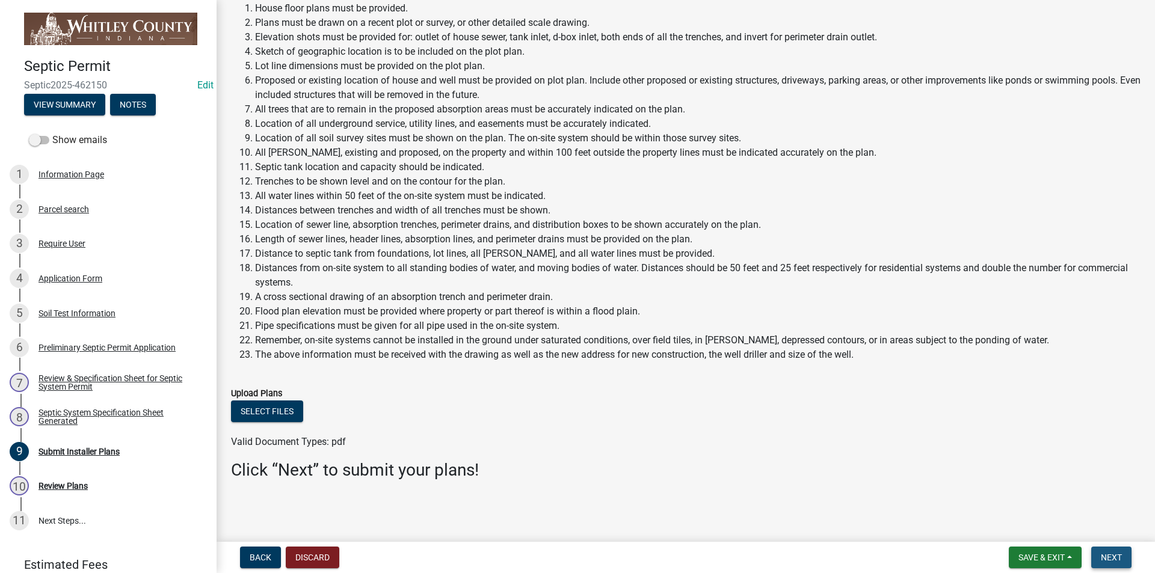
click at [1114, 548] on button "Next" at bounding box center [1112, 558] width 40 height 22
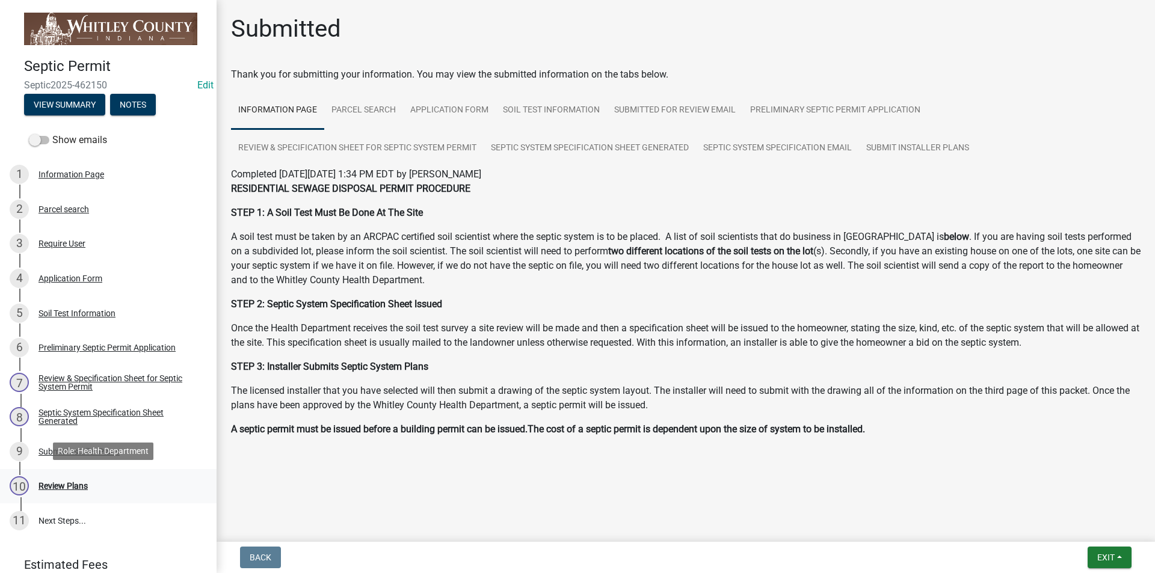
click at [70, 483] on div "Review Plans" at bounding box center [63, 486] width 49 height 8
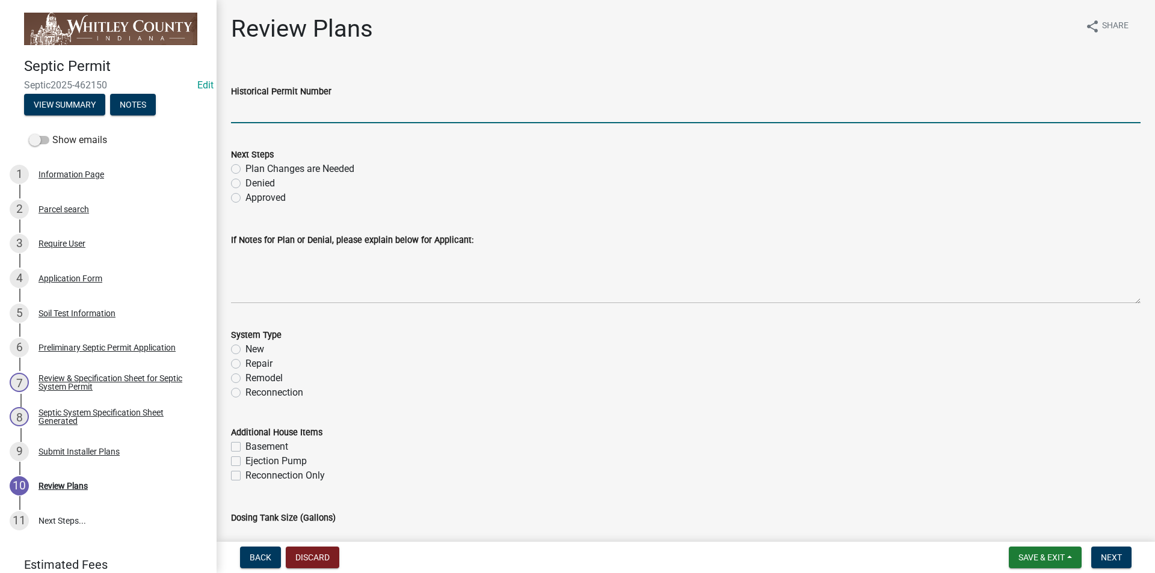
click at [241, 116] on input "Historical Permit Number" at bounding box center [686, 111] width 910 height 25
type input "7751"
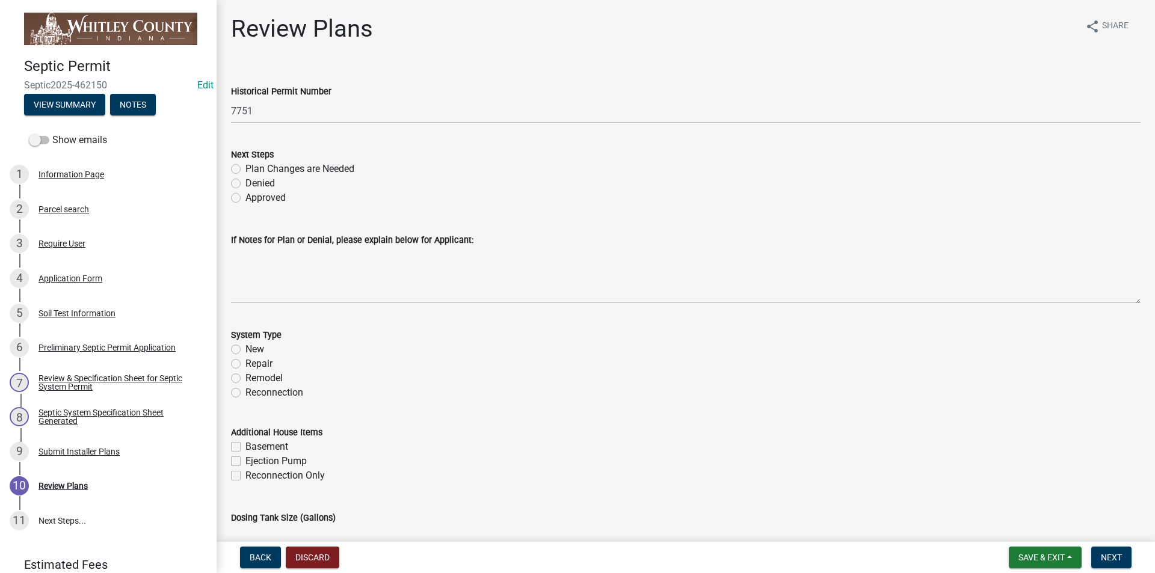
click at [245, 196] on label "Approved" at bounding box center [265, 198] width 40 height 14
click at [245, 196] on input "Approved" at bounding box center [249, 195] width 8 height 8
radio input "true"
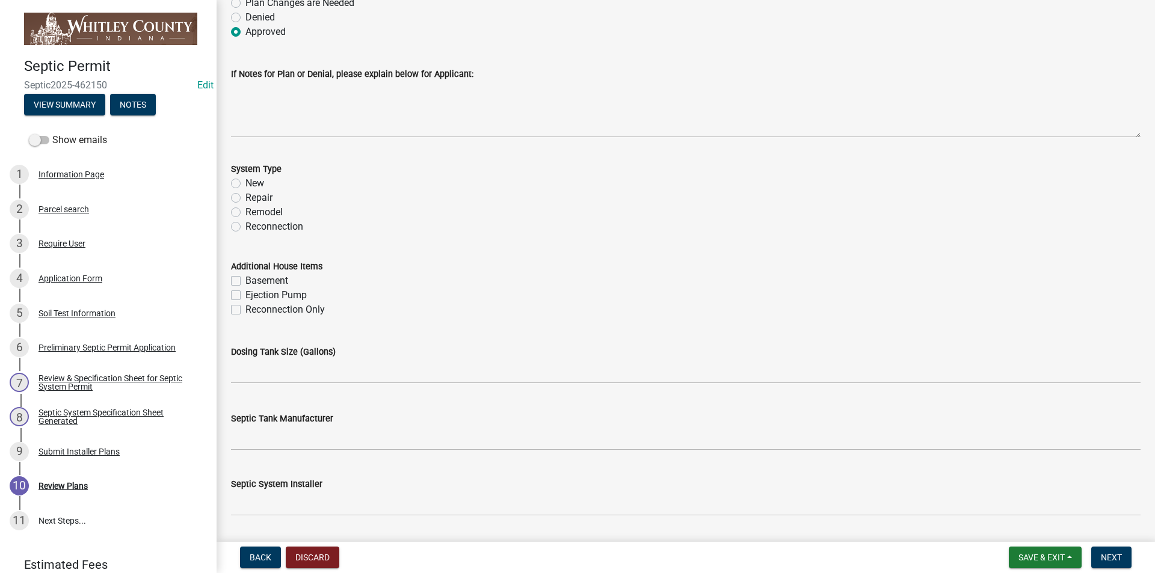
scroll to position [181, 0]
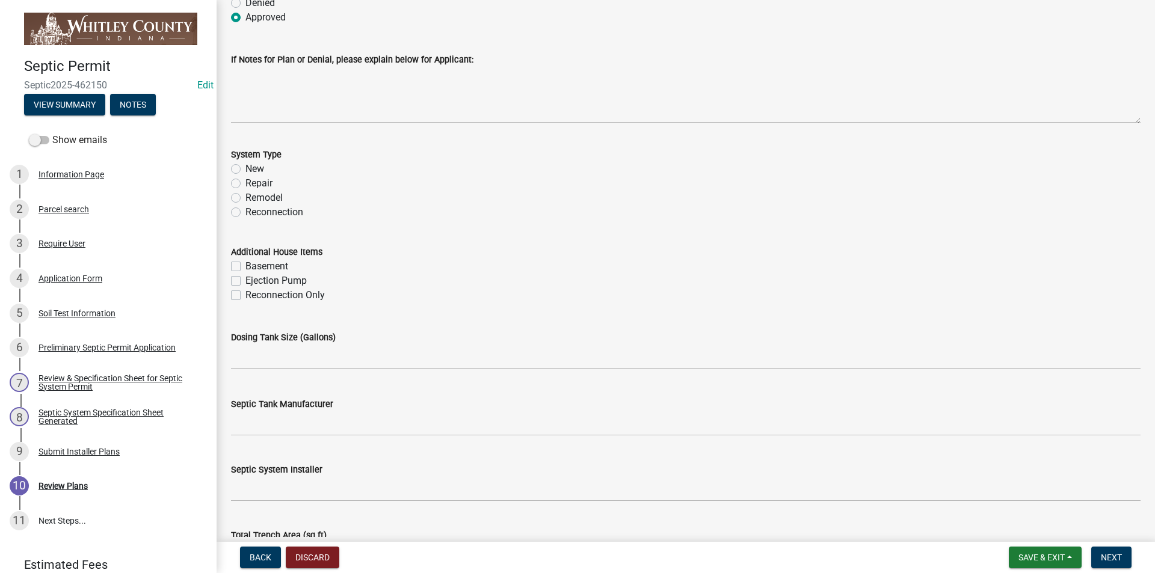
click at [245, 168] on label "New" at bounding box center [254, 169] width 19 height 14
click at [245, 168] on input "New" at bounding box center [249, 166] width 8 height 8
radio input "true"
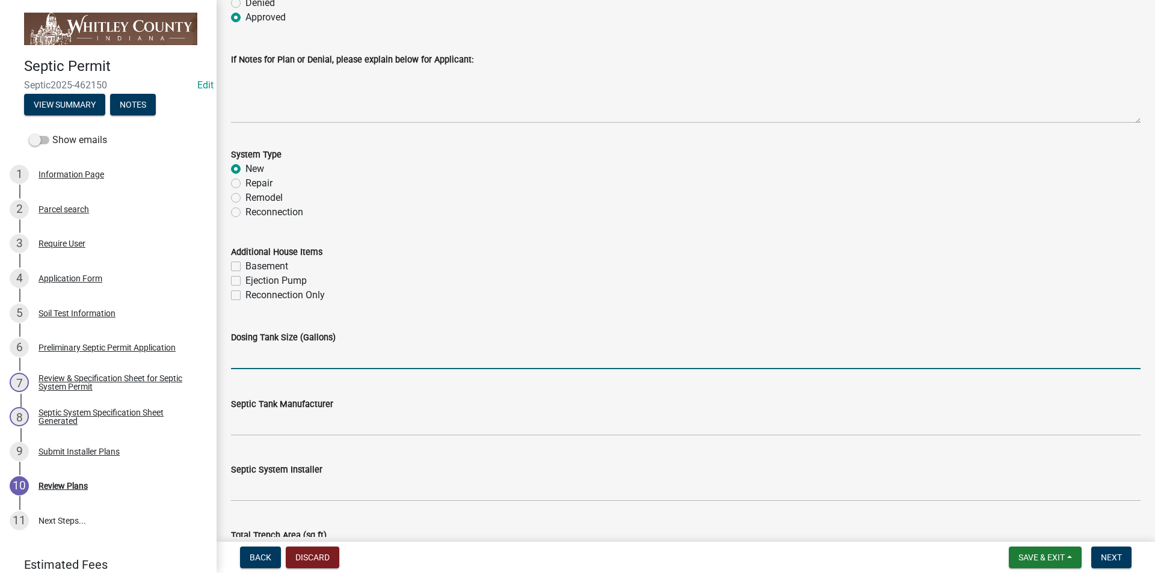
click at [239, 358] on input "text" at bounding box center [686, 357] width 910 height 25
type input "1000"
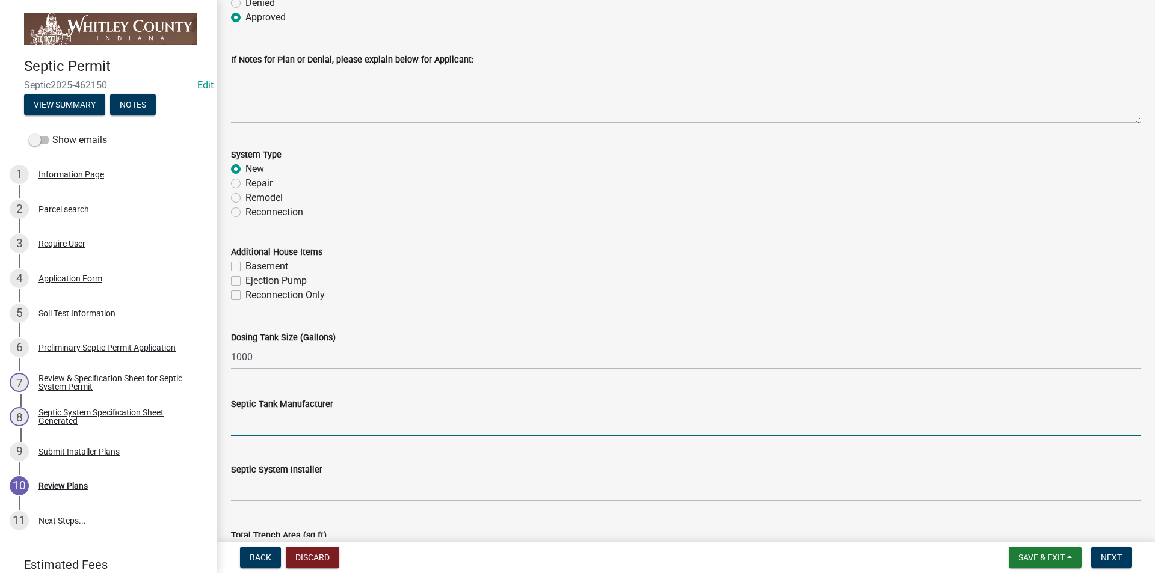
click at [245, 421] on input "Septic Tank Manufacturer" at bounding box center [686, 424] width 910 height 25
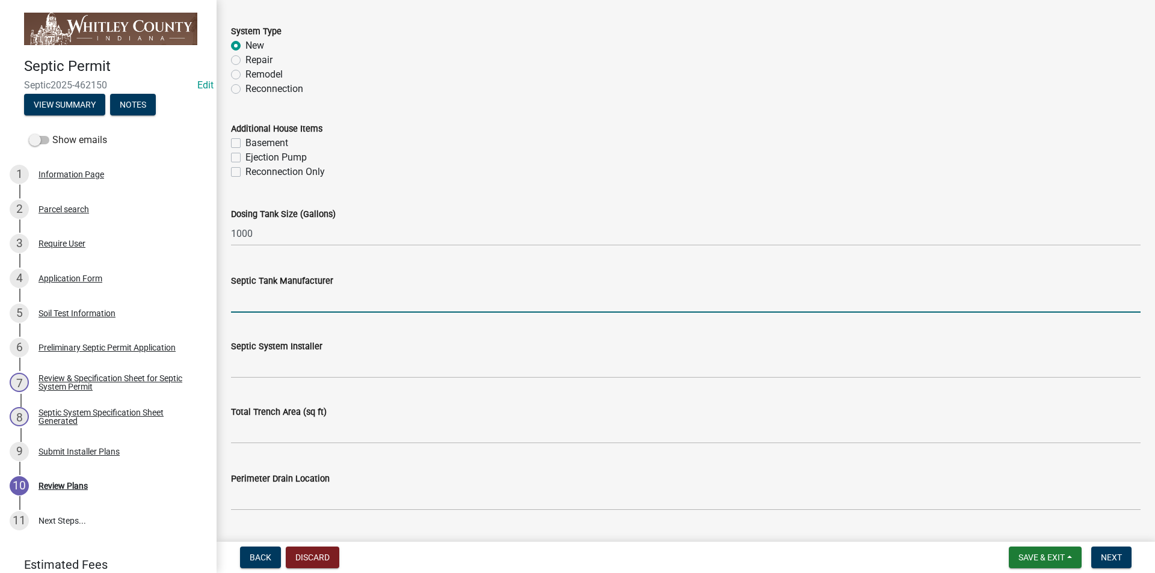
scroll to position [361, 0]
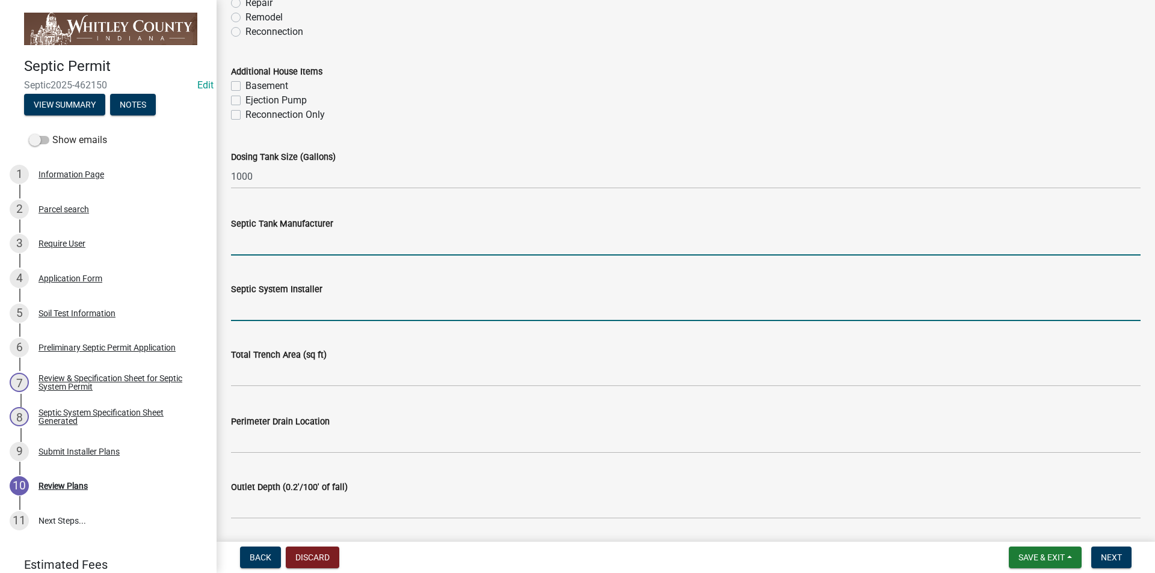
click at [250, 309] on input "Septic System Installer" at bounding box center [686, 309] width 910 height 25
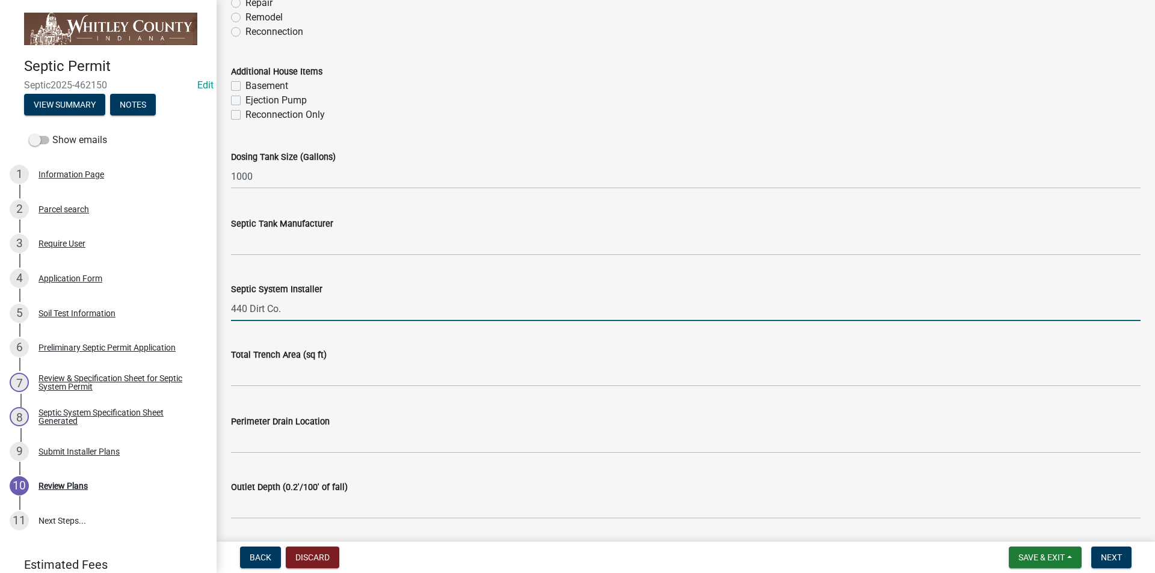
type input "440 Dirt Co."
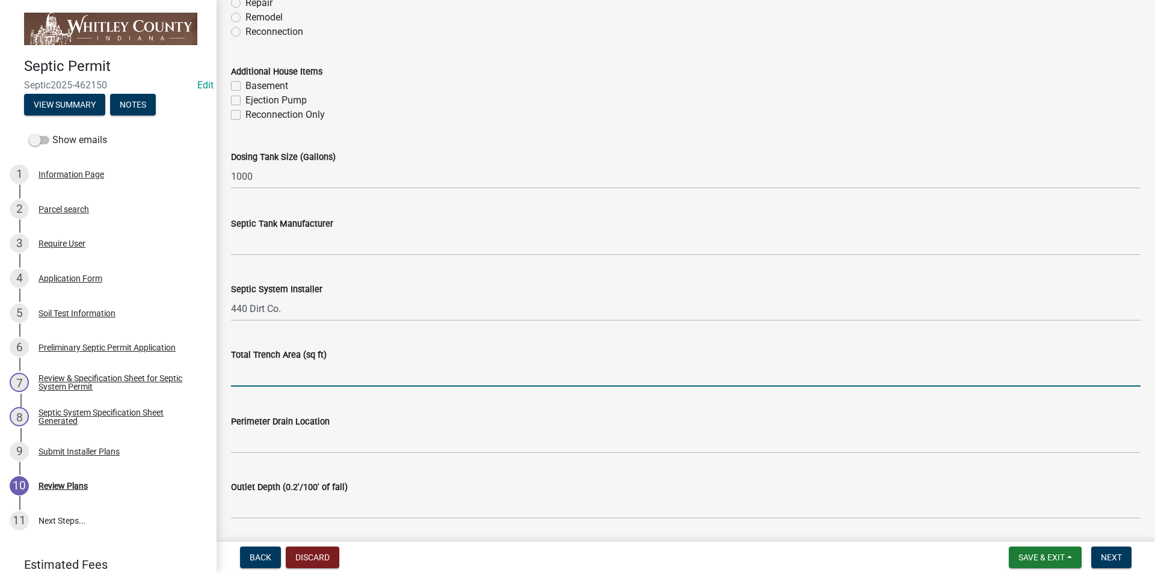
click at [258, 378] on input "text" at bounding box center [686, 374] width 910 height 25
type input "1217"
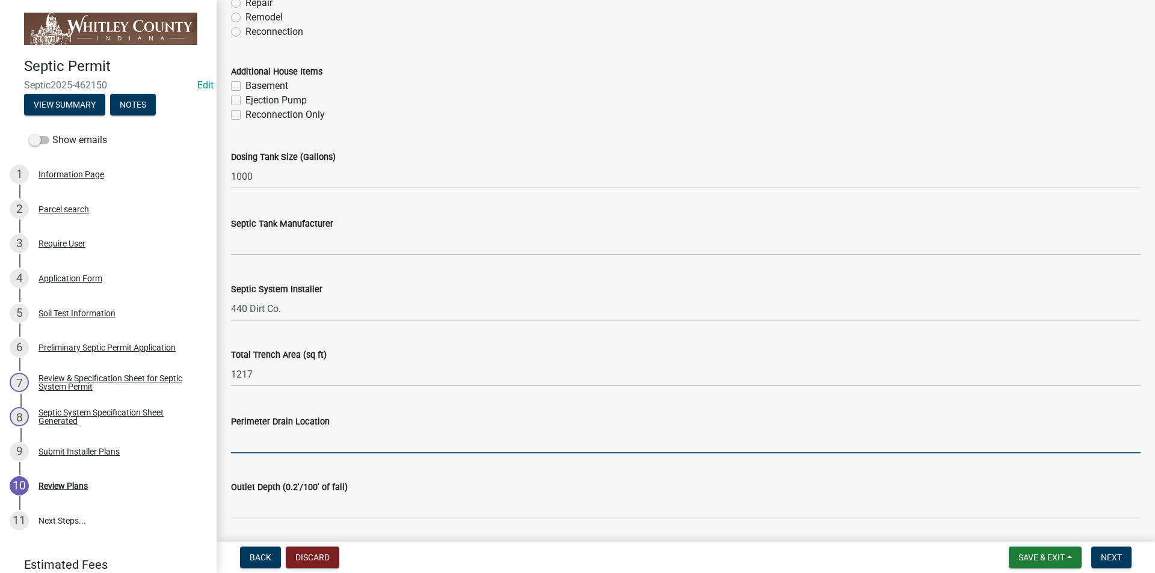
click at [244, 446] on input "Perimeter Drain Location" at bounding box center [686, 441] width 910 height 25
click at [251, 440] on input "Perimeter Drain Location" at bounding box center [686, 441] width 910 height 25
type input "Completely around"
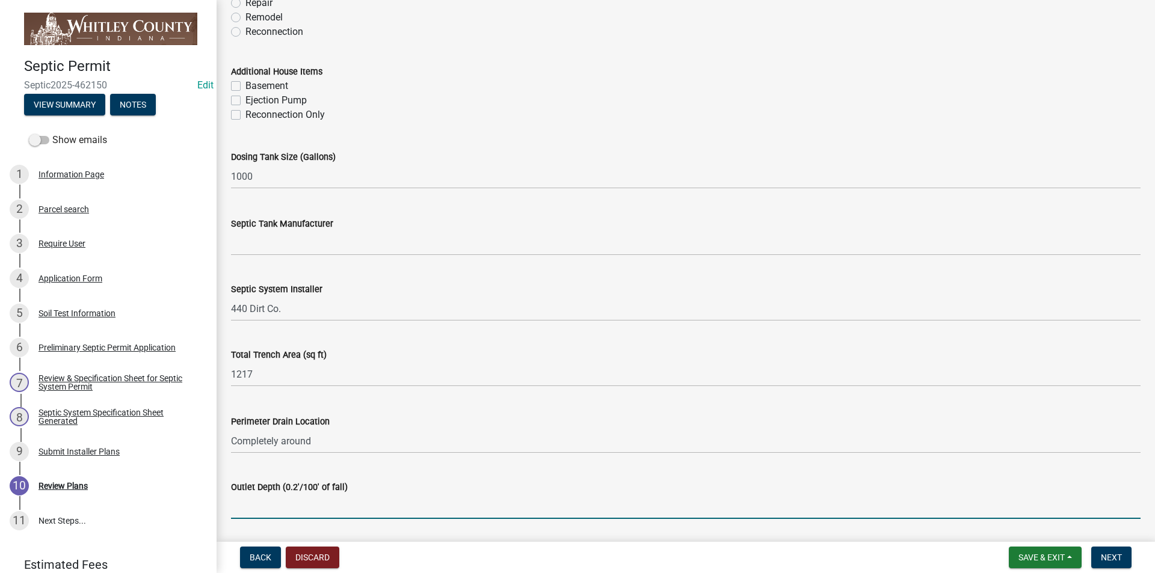
click at [258, 503] on input "Outlet Depth (0.2'/100' of fall)" at bounding box center [686, 507] width 910 height 25
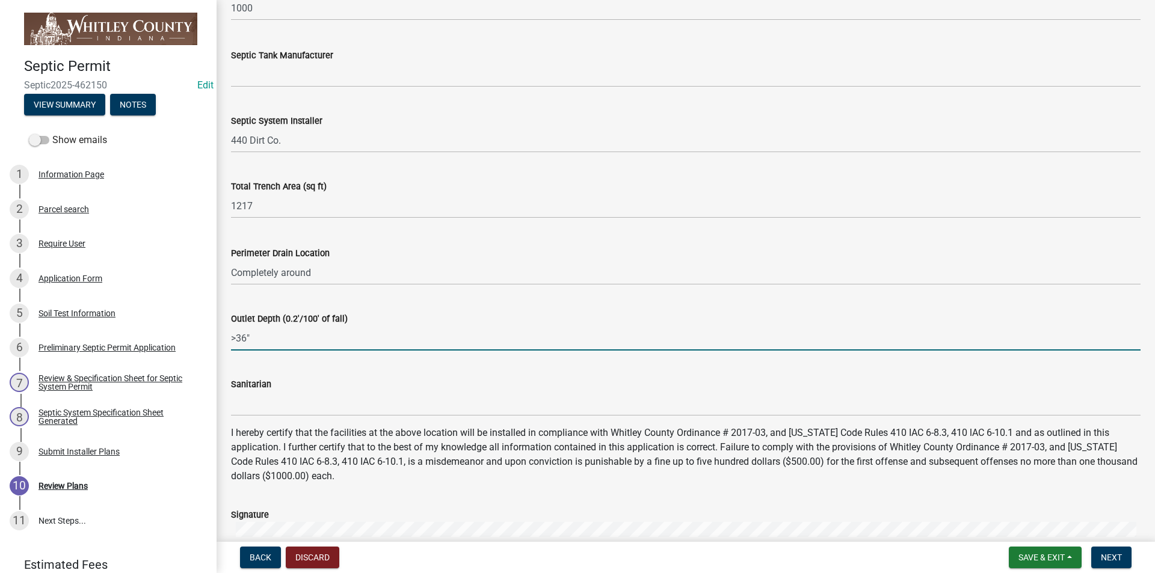
scroll to position [602, 0]
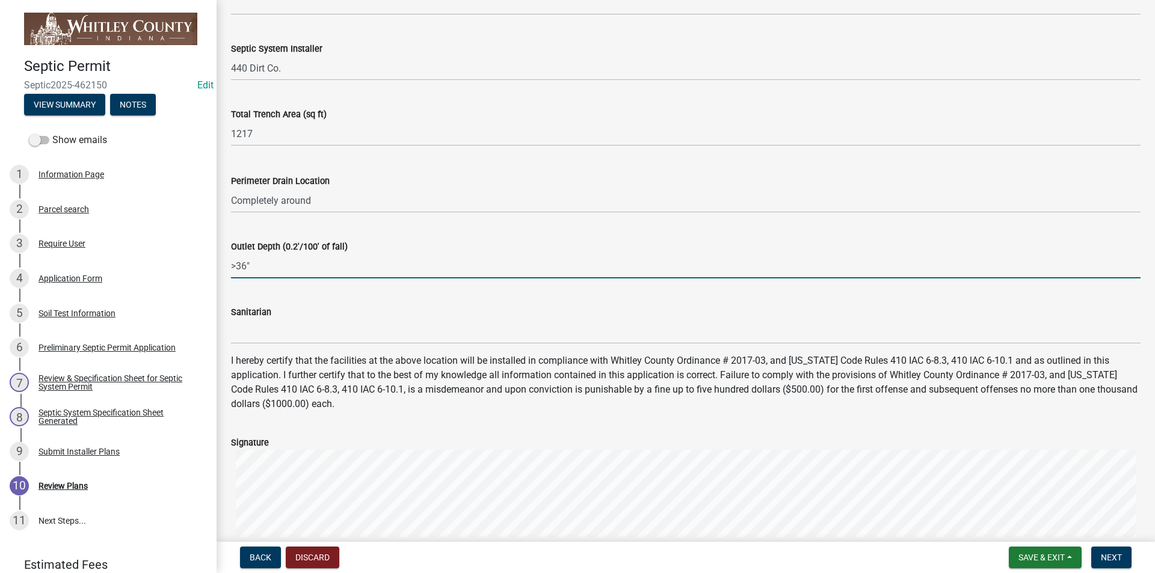
type input ">36""
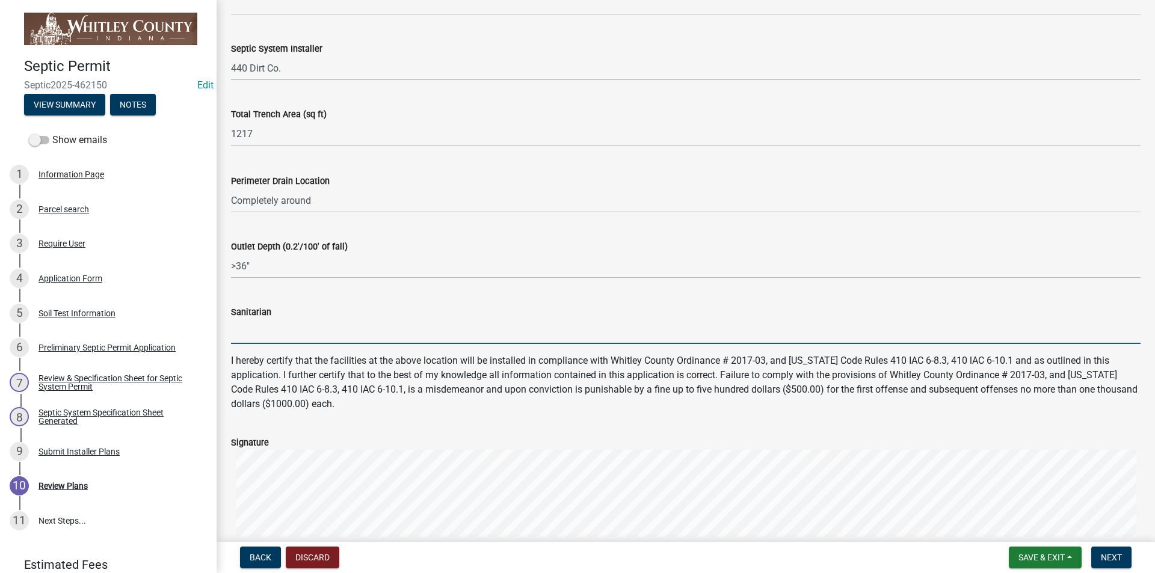
click at [243, 322] on input "Sanitarian" at bounding box center [686, 332] width 910 height 25
type input "[PERSON_NAME]"
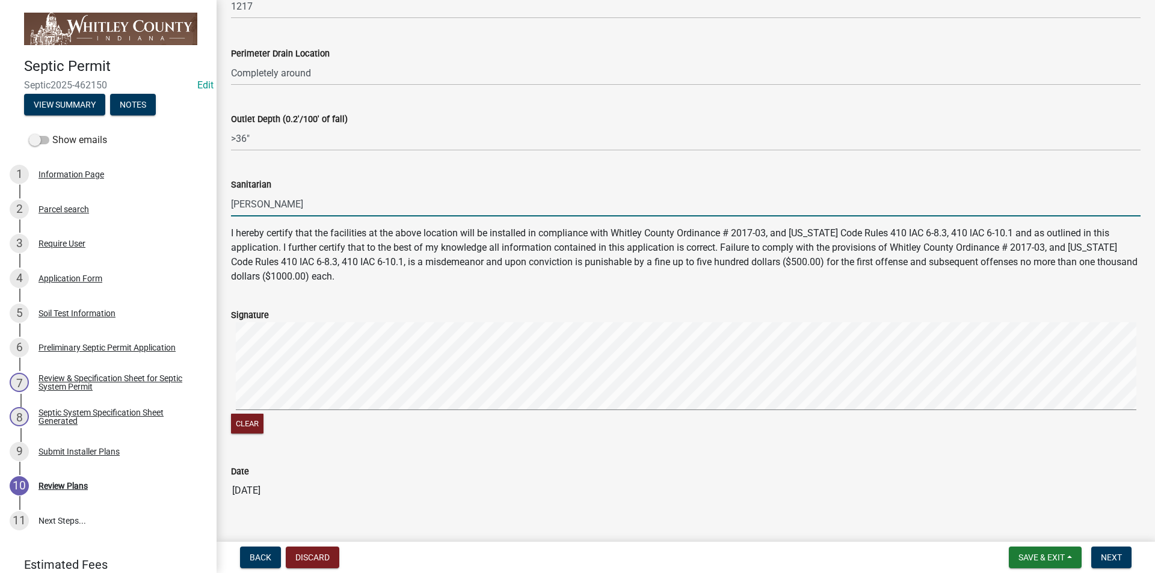
scroll to position [752, 0]
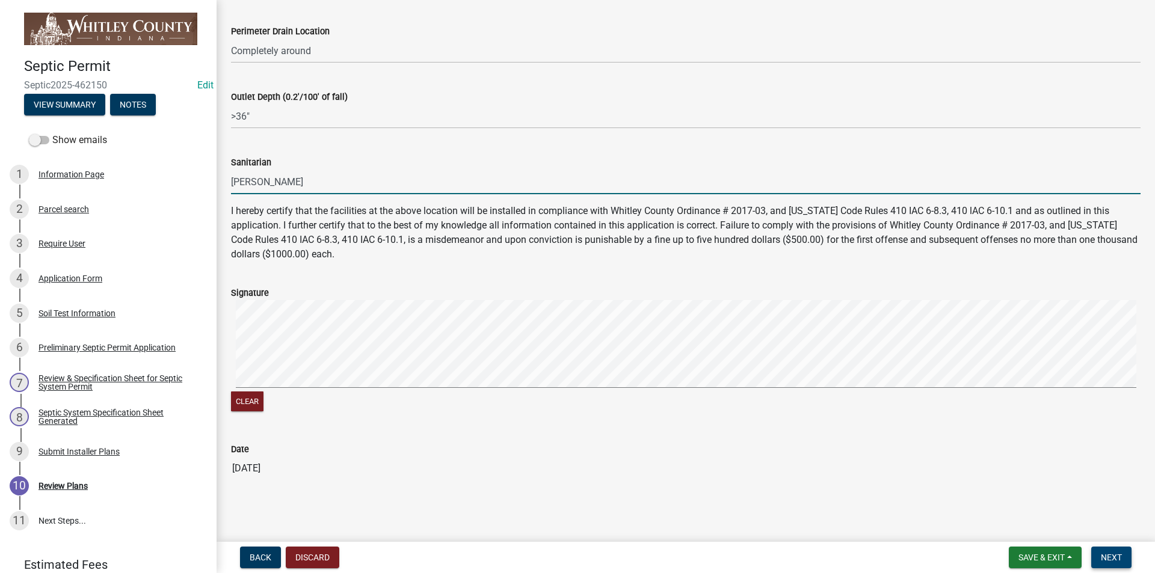
click at [1113, 557] on span "Next" at bounding box center [1111, 558] width 21 height 10
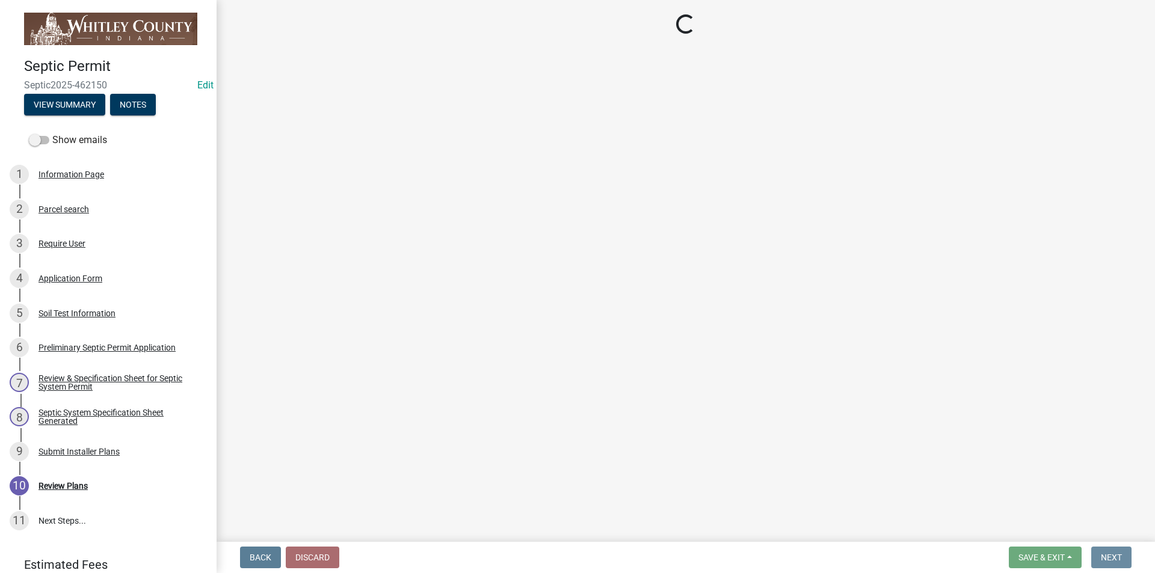
scroll to position [0, 0]
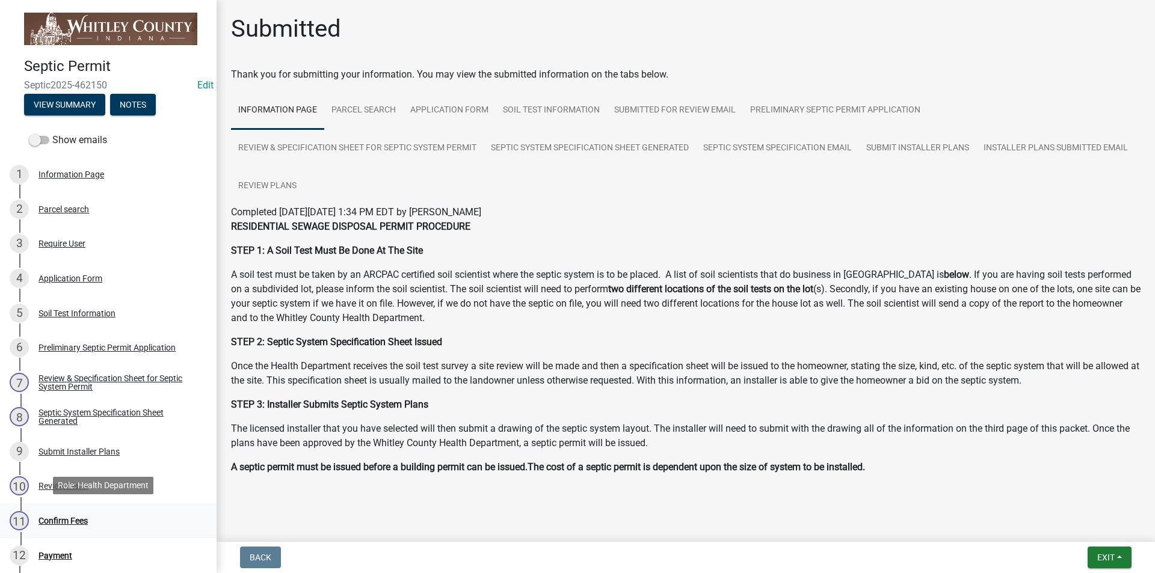
click at [67, 520] on div "Confirm Fees" at bounding box center [63, 521] width 49 height 8
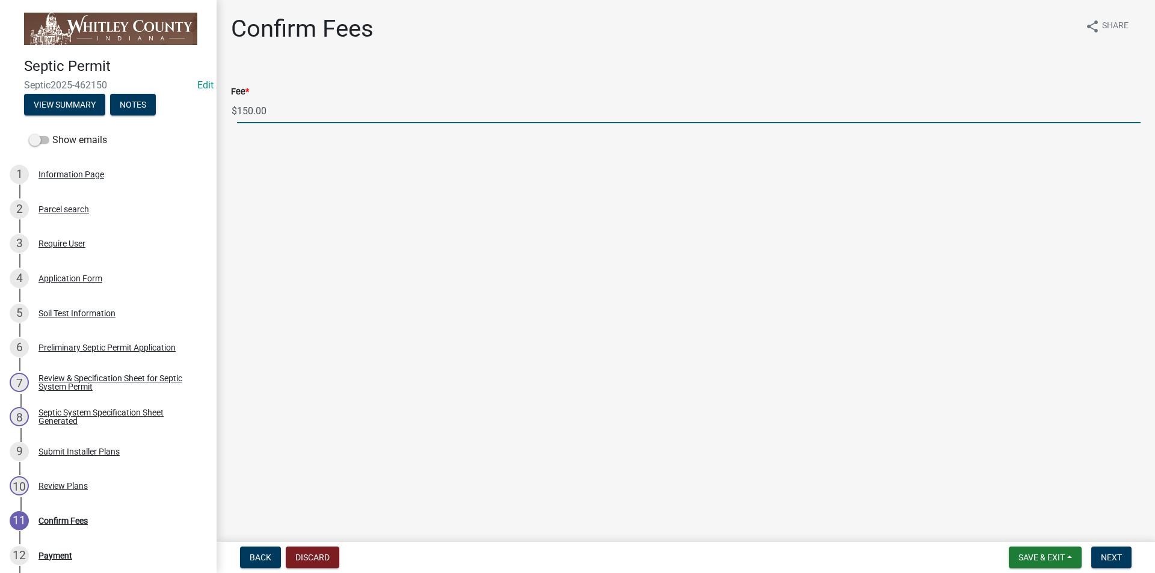
click at [247, 113] on input "150.00" at bounding box center [689, 111] width 904 height 25
type input "100.00"
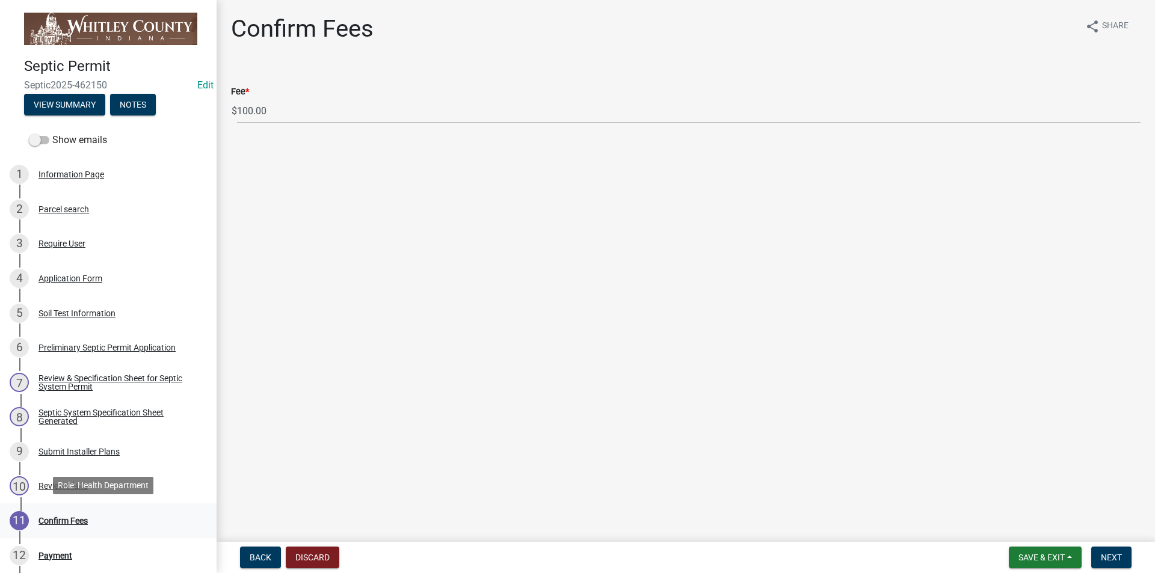
click at [60, 519] on div "Confirm Fees" at bounding box center [63, 521] width 49 height 8
click at [1125, 563] on button "Next" at bounding box center [1112, 558] width 40 height 22
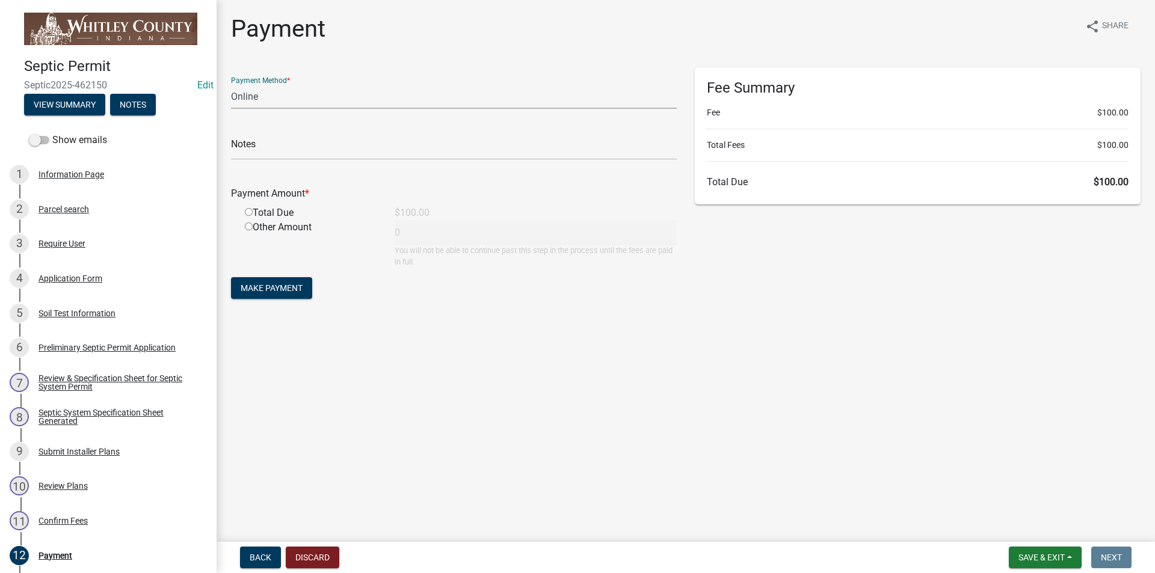
click at [250, 100] on select "Credit Card POS Check Cash Online" at bounding box center [454, 96] width 446 height 25
select select "1: 0"
click at [231, 84] on select "Credit Card POS Check Cash Online" at bounding box center [454, 96] width 446 height 25
click at [248, 153] on input "text" at bounding box center [454, 147] width 446 height 25
type input "1741"
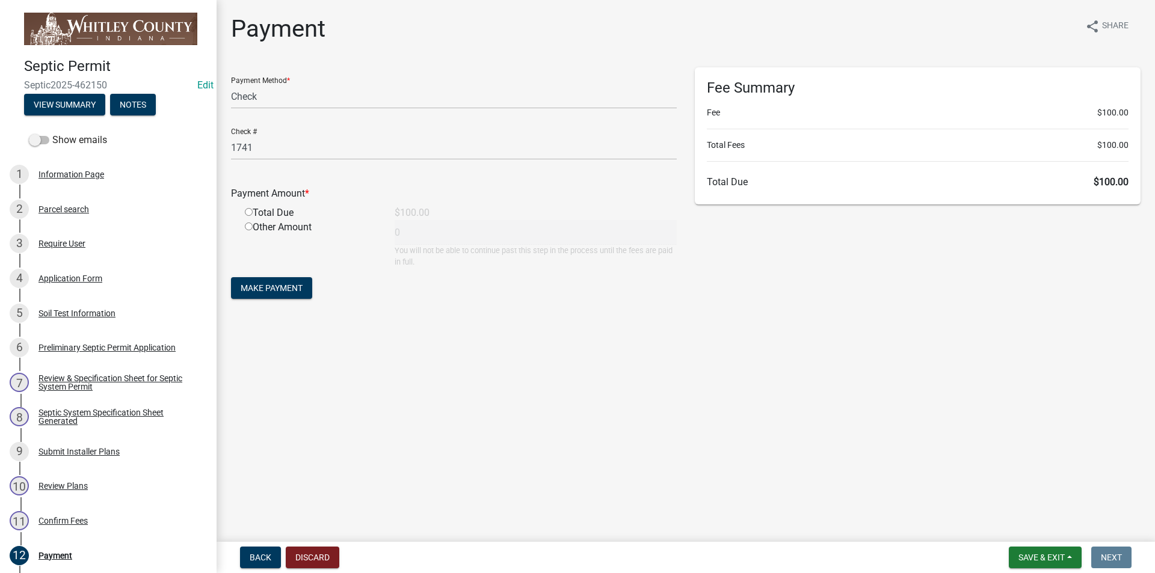
click at [249, 213] on input "radio" at bounding box center [249, 212] width 8 height 8
radio input "true"
type input "100"
click at [270, 286] on span "Make Payment" at bounding box center [272, 288] width 62 height 10
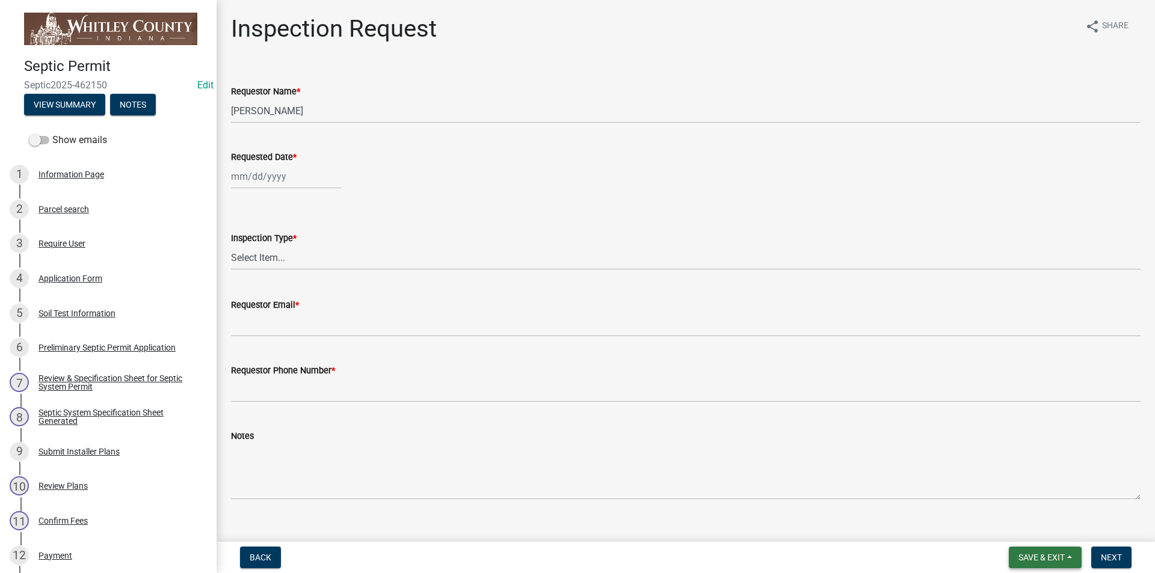
click at [1043, 556] on span "Save & Exit" at bounding box center [1042, 558] width 46 height 10
click at [1022, 522] on button "Save & Exit" at bounding box center [1034, 526] width 96 height 29
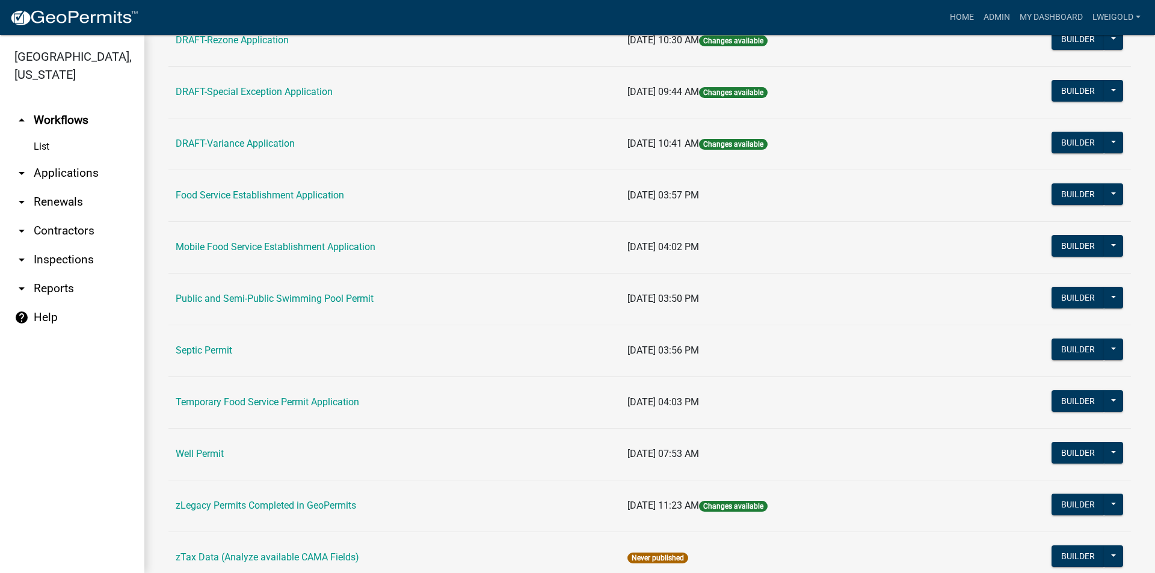
scroll to position [481, 0]
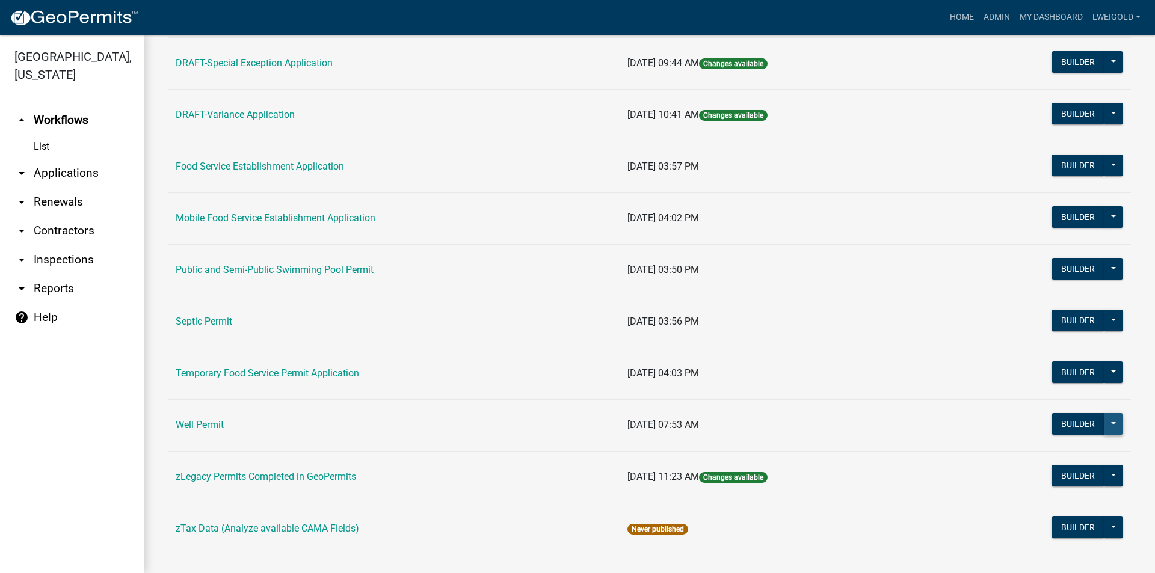
click at [1109, 427] on button at bounding box center [1113, 424] width 19 height 22
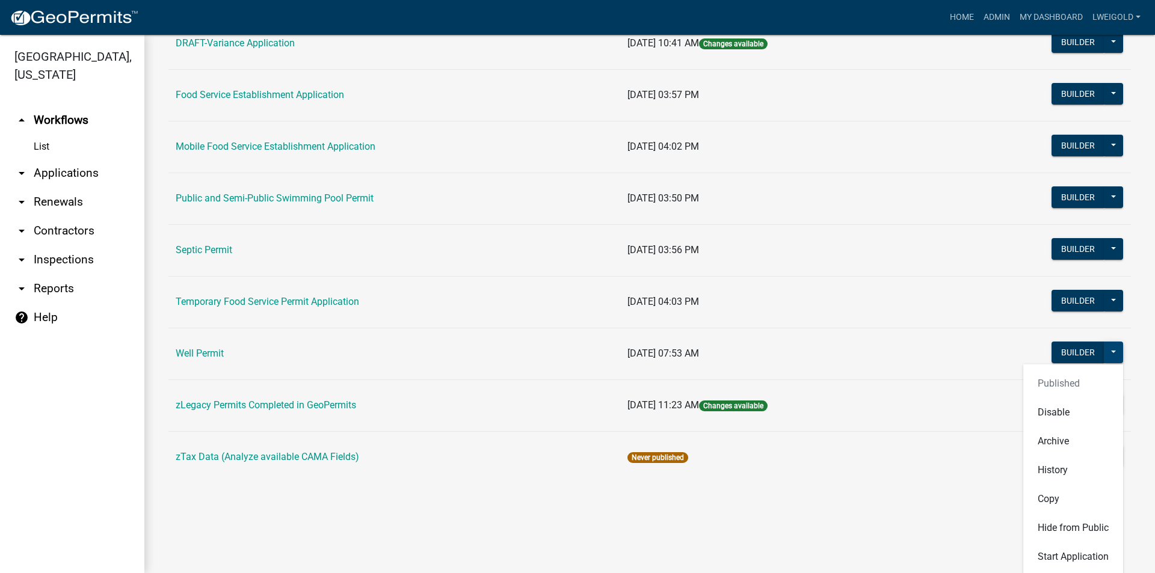
scroll to position [556, 0]
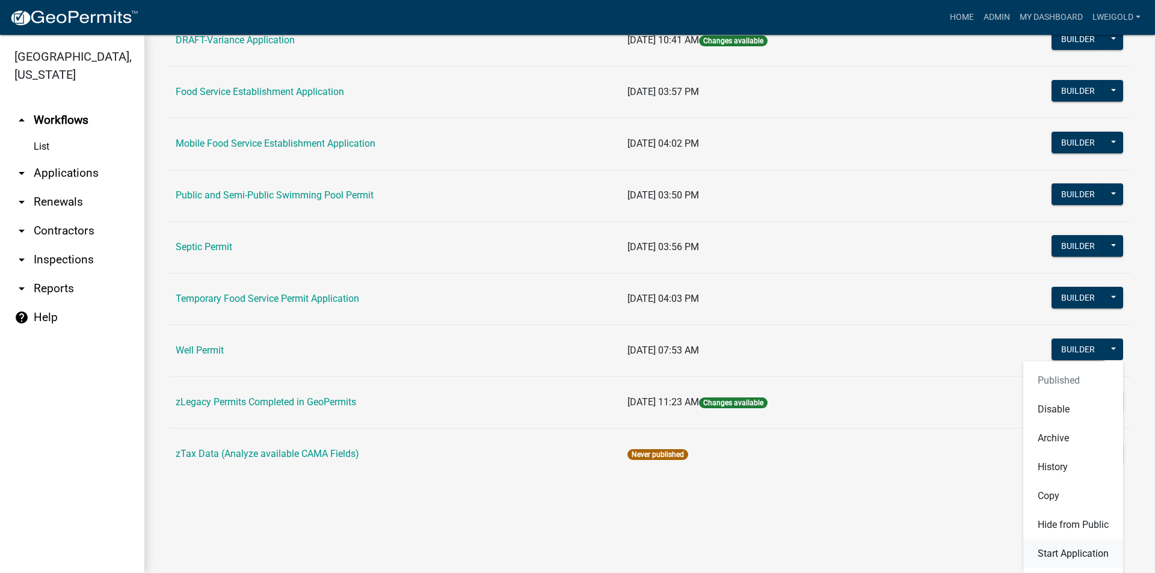
click at [1083, 556] on button "Start Application" at bounding box center [1074, 554] width 100 height 29
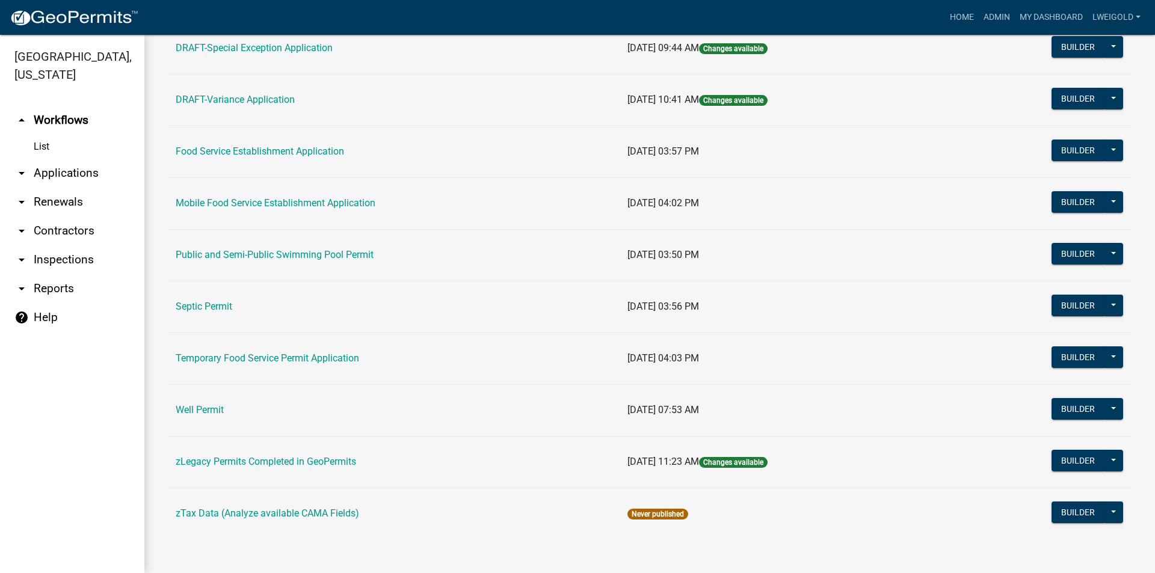
scroll to position [496, 0]
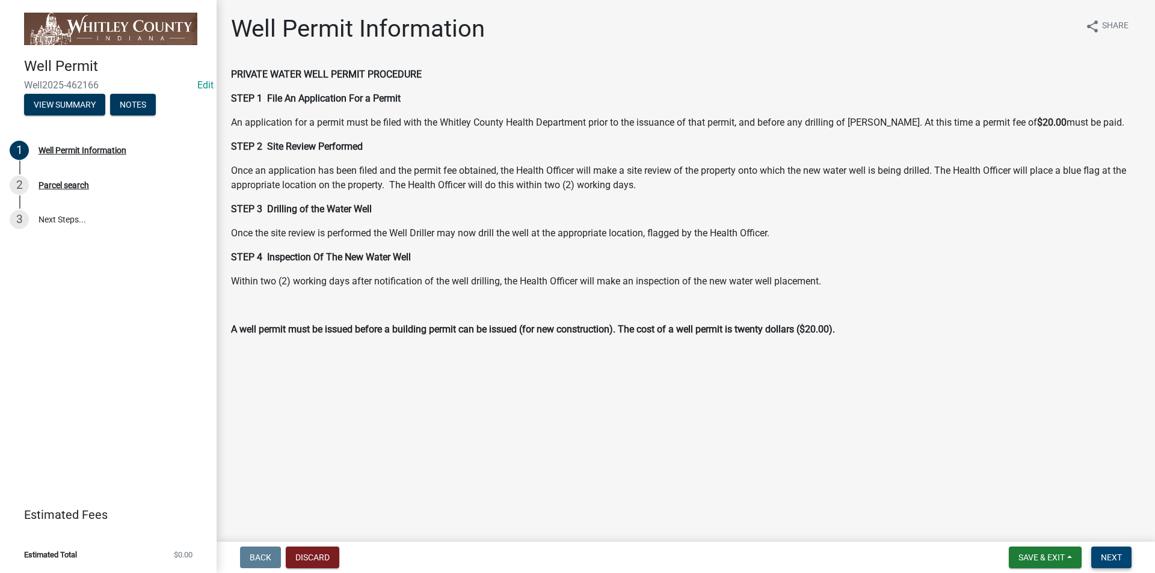
click at [1122, 559] on span "Next" at bounding box center [1111, 558] width 21 height 10
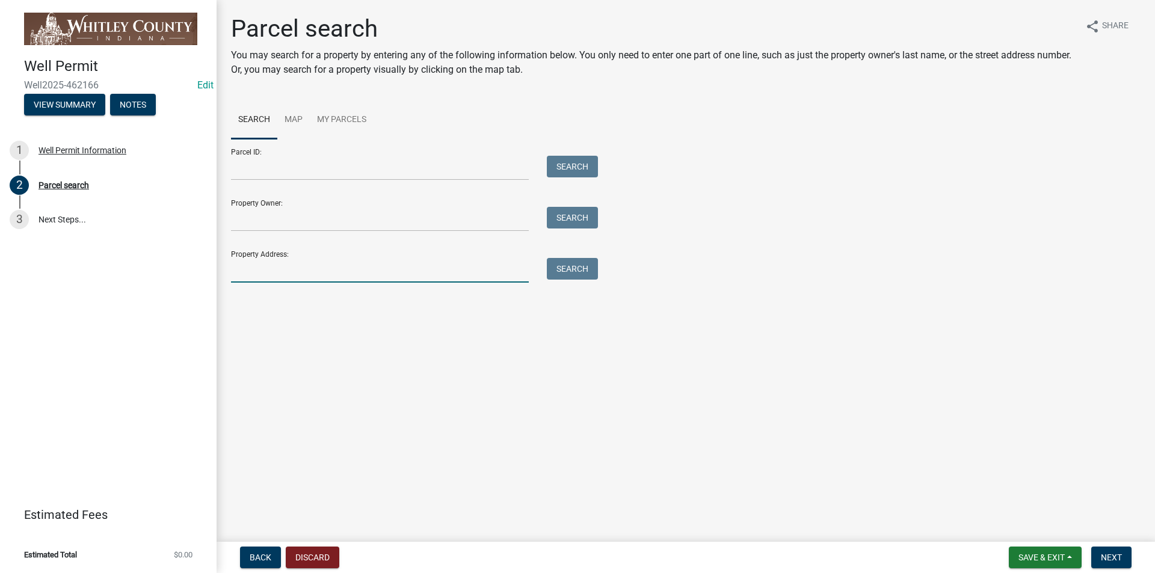
click at [271, 276] on input "Property Address:" at bounding box center [380, 270] width 298 height 25
click at [559, 273] on button "Search" at bounding box center [572, 269] width 51 height 22
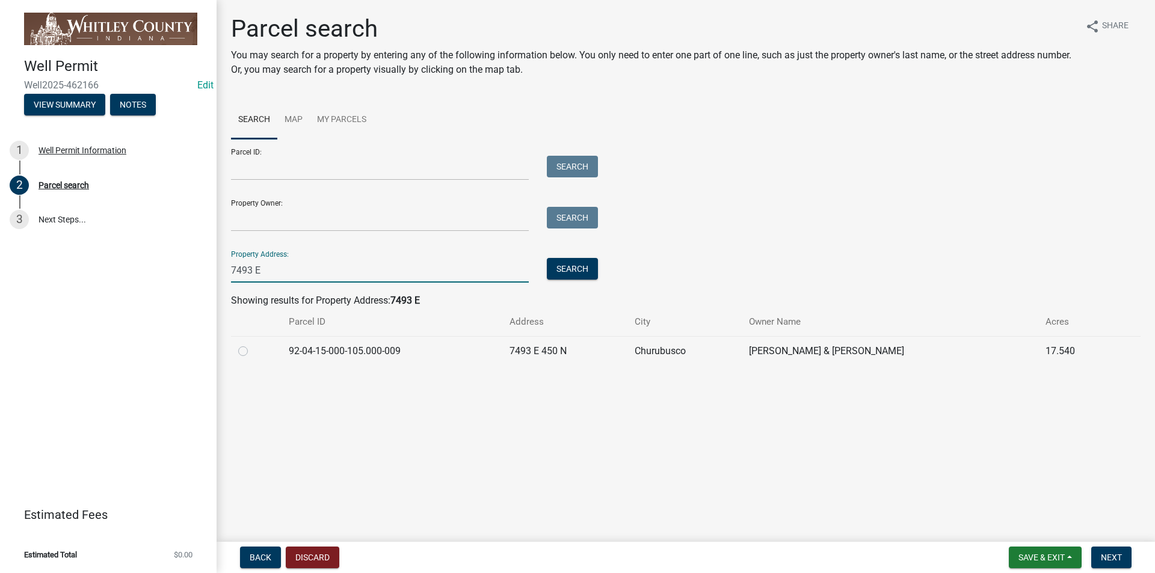
click at [269, 271] on input "7493 E" at bounding box center [380, 270] width 298 height 25
type input "7"
type input "4862 N"
click at [579, 264] on button "Search" at bounding box center [572, 269] width 51 height 22
